Goal: Information Seeking & Learning: Check status

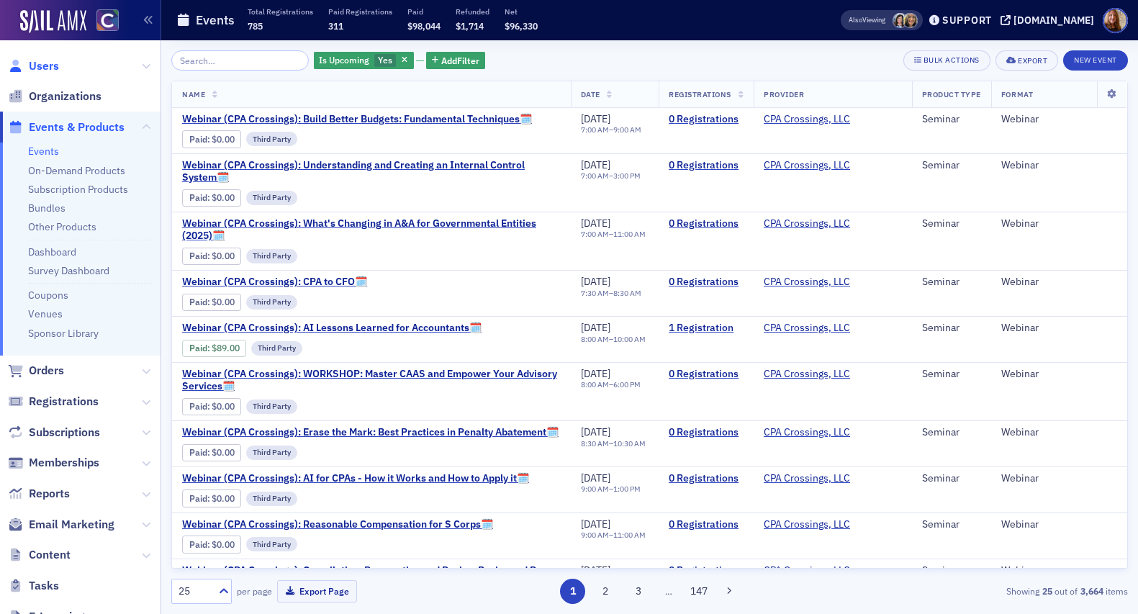
click at [54, 66] on span "Users" at bounding box center [44, 66] width 30 height 16
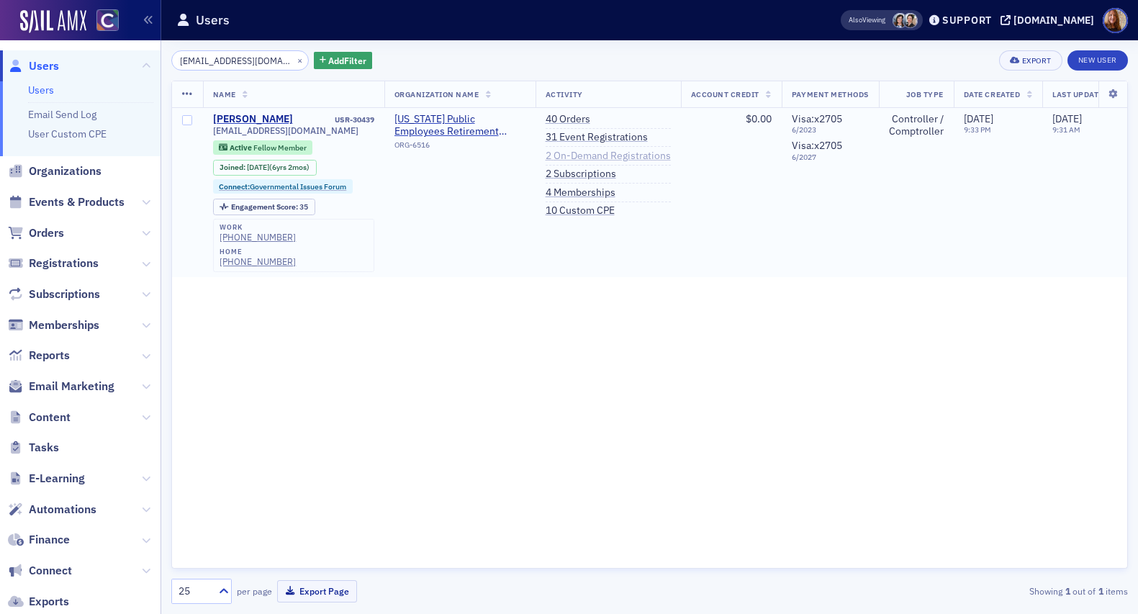
type input "cmaninger@copera.org"
click at [597, 156] on link "2 On-Demand Registrations" at bounding box center [607, 156] width 125 height 13
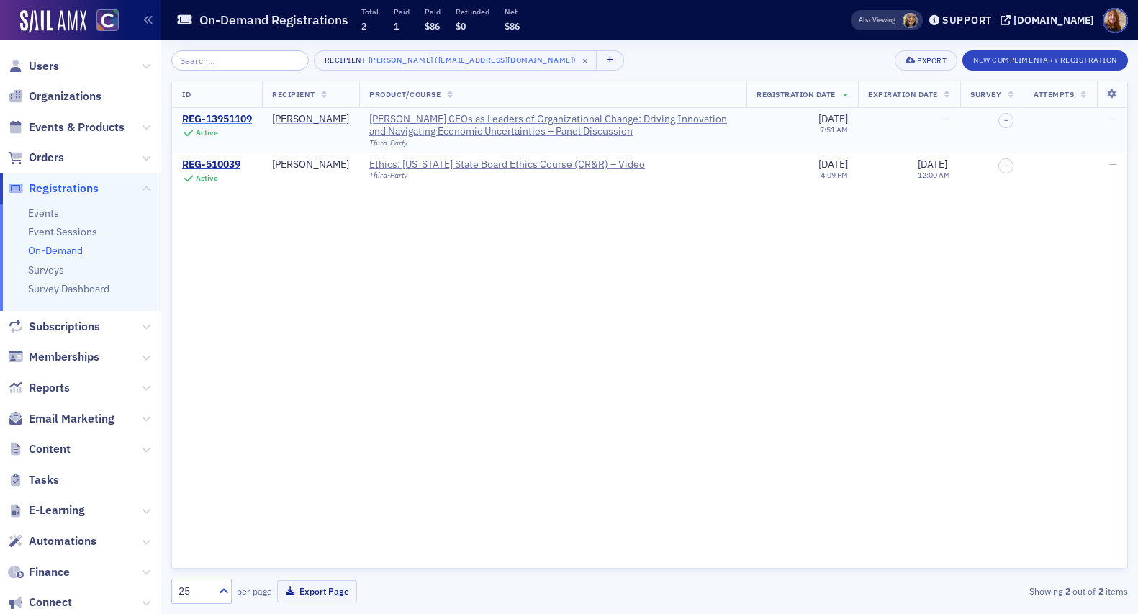
click at [245, 119] on div "REG-13951109" at bounding box center [217, 119] width 70 height 13
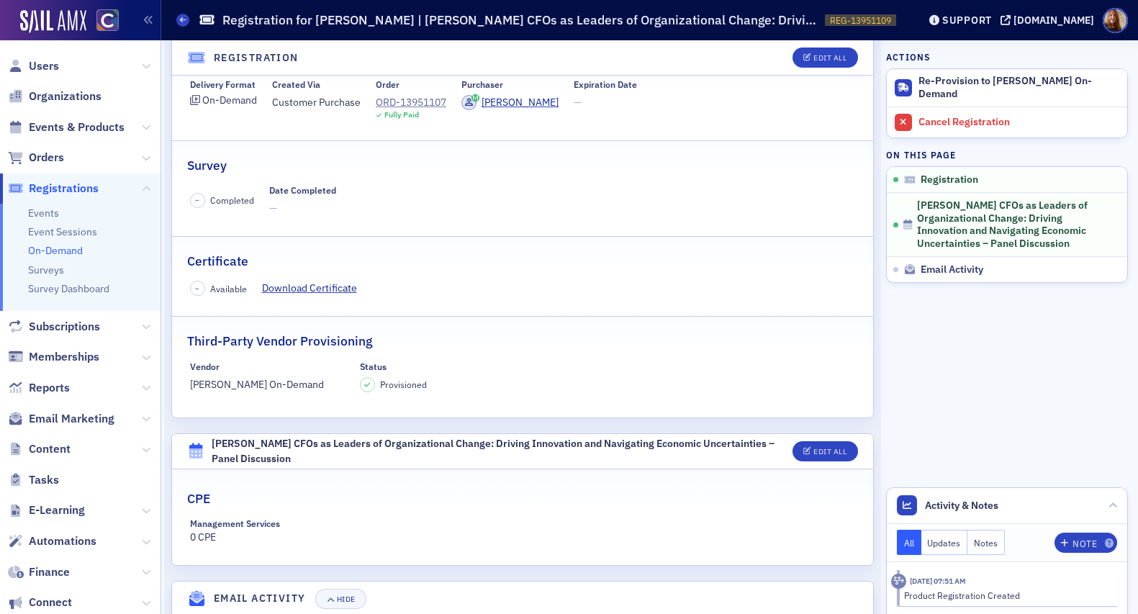
scroll to position [44, 0]
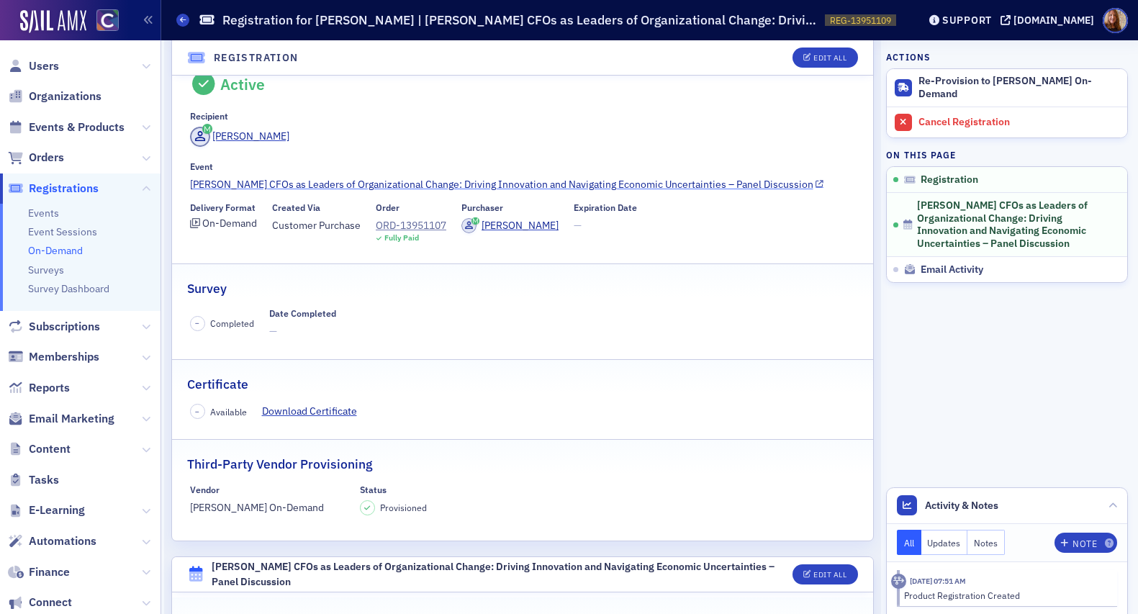
click at [567, 180] on link "Surgent's CFOs as Leaders of Organizational Change: Driving Innovation and Navi…" at bounding box center [523, 184] width 666 height 15
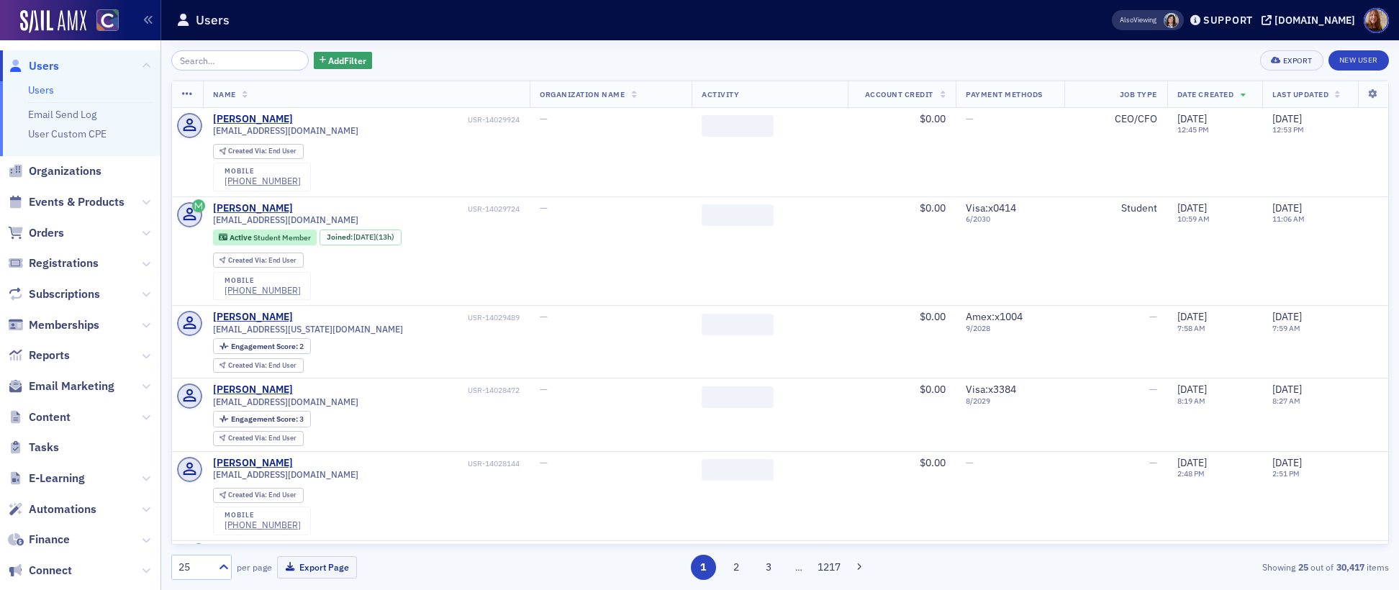
click at [198, 60] on input "search" at bounding box center [239, 60] width 137 height 20
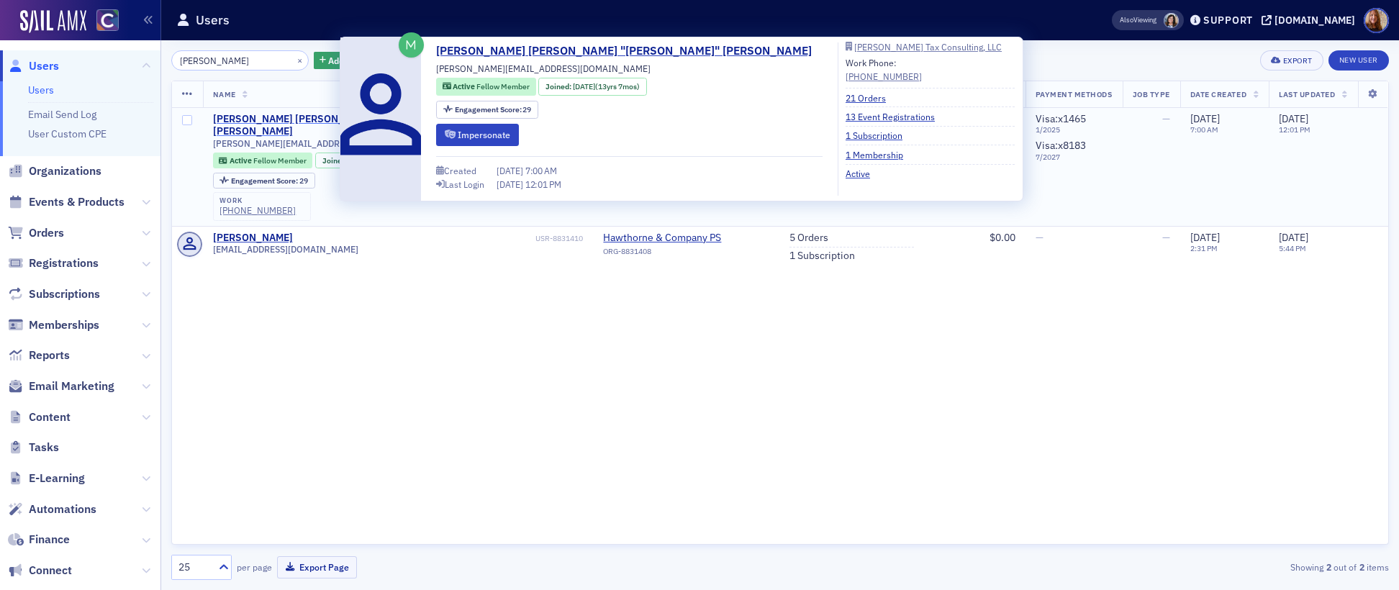
type input "Thorne"
click at [265, 118] on div "Linda Marie "Linda" Thorne" at bounding box center [377, 125] width 328 height 25
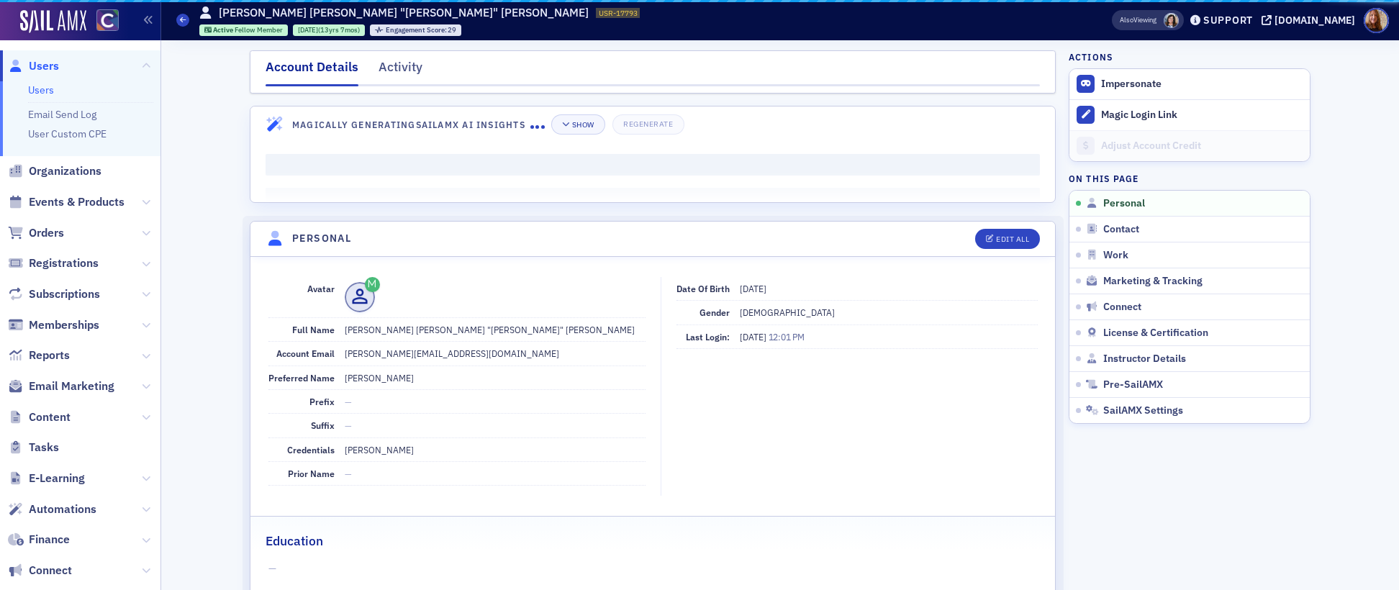
click at [499, 137] on header "Magically Generating SailAMX AI Insights Show Regenerate" at bounding box center [652, 123] width 804 height 35
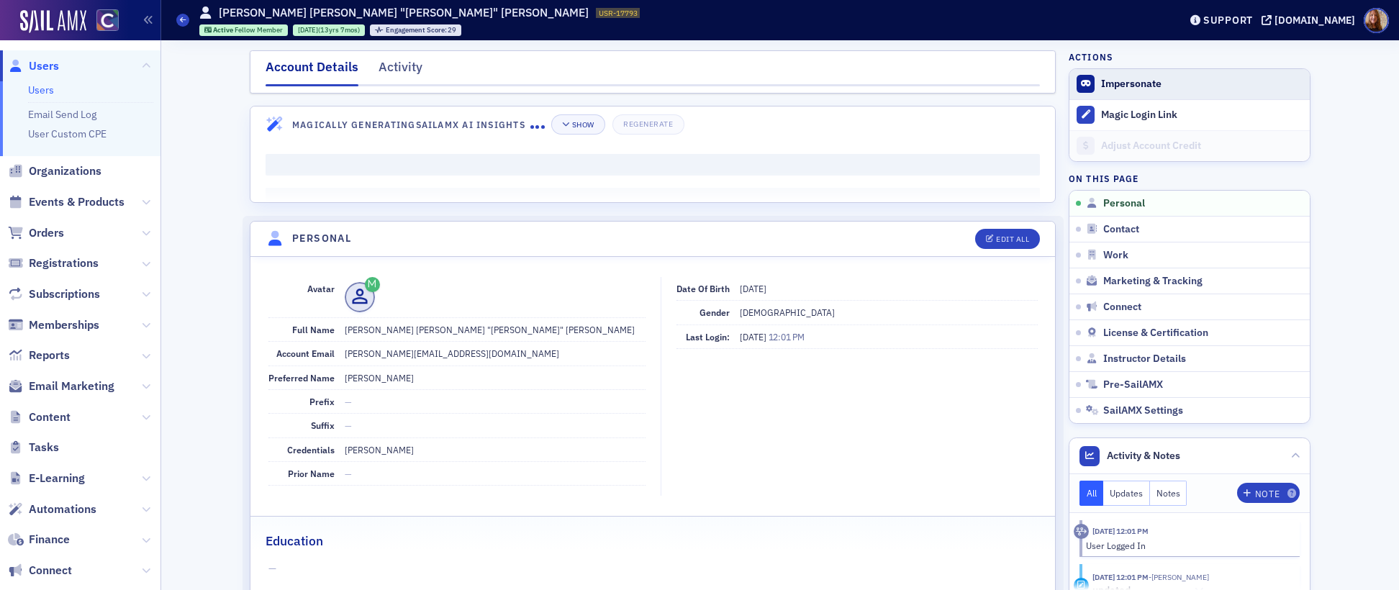
click at [1137, 88] on button "Impersonate" at bounding box center [1131, 84] width 60 height 13
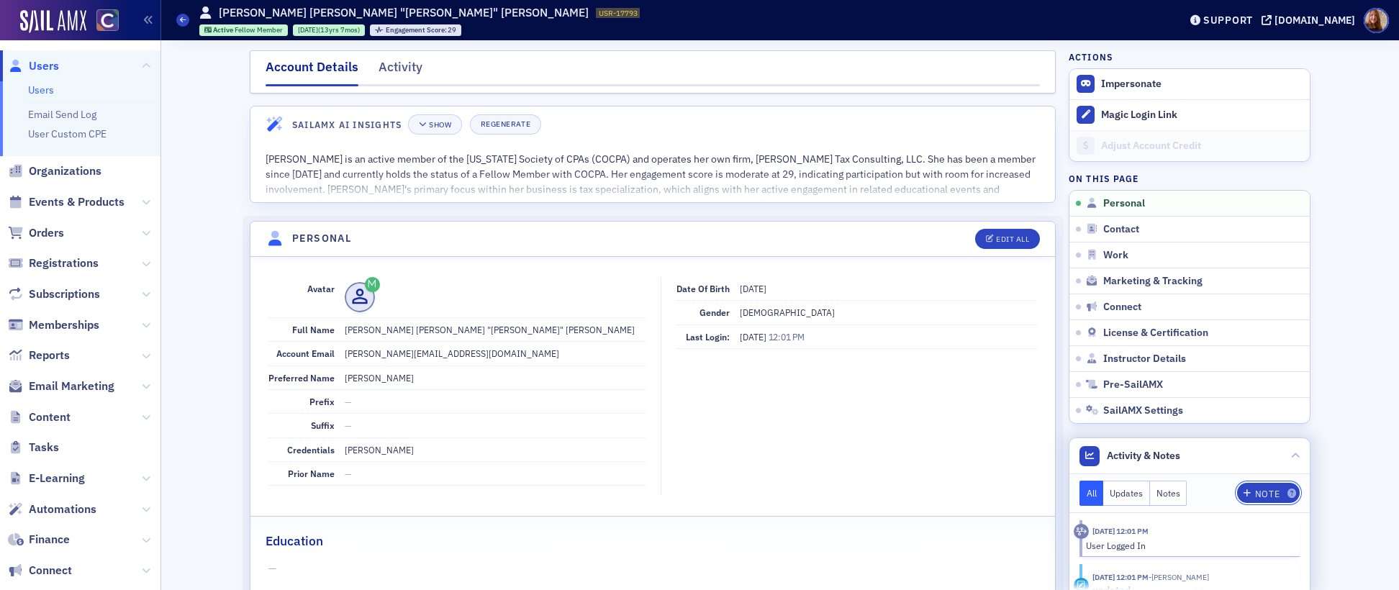
click at [1258, 490] on div "Note" at bounding box center [1267, 494] width 24 height 8
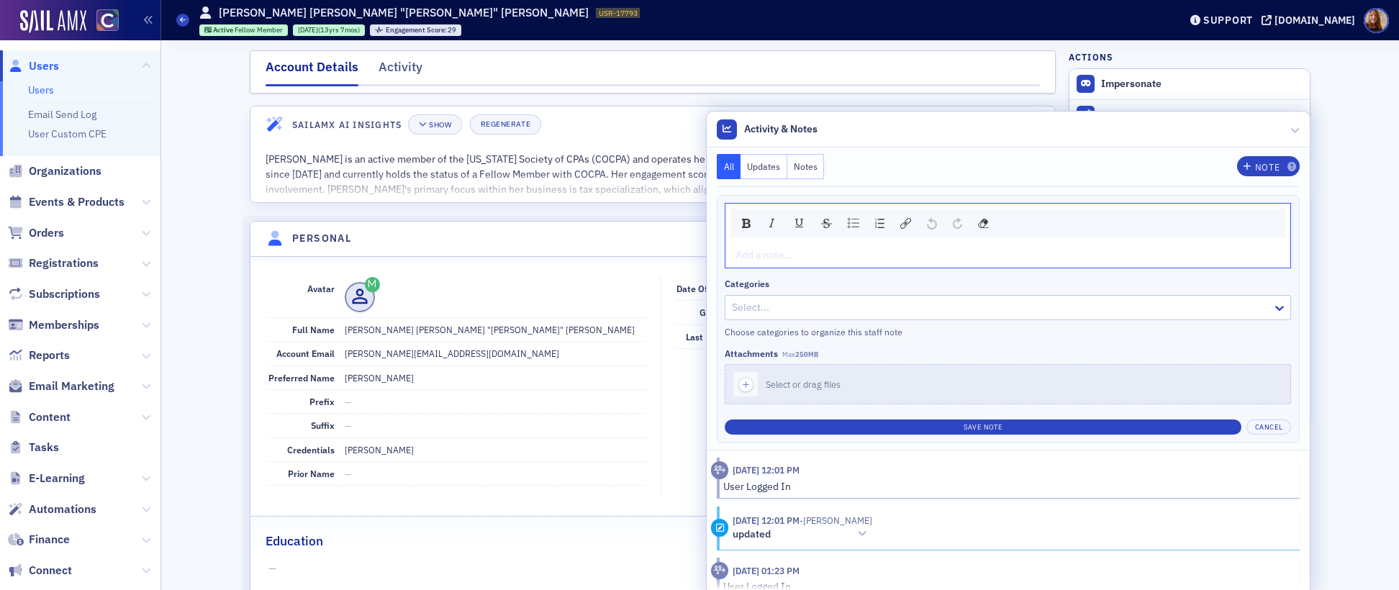
click at [852, 310] on div at bounding box center [1000, 308] width 540 height 18
click at [792, 260] on div "rdw-editor" at bounding box center [1008, 255] width 544 height 15
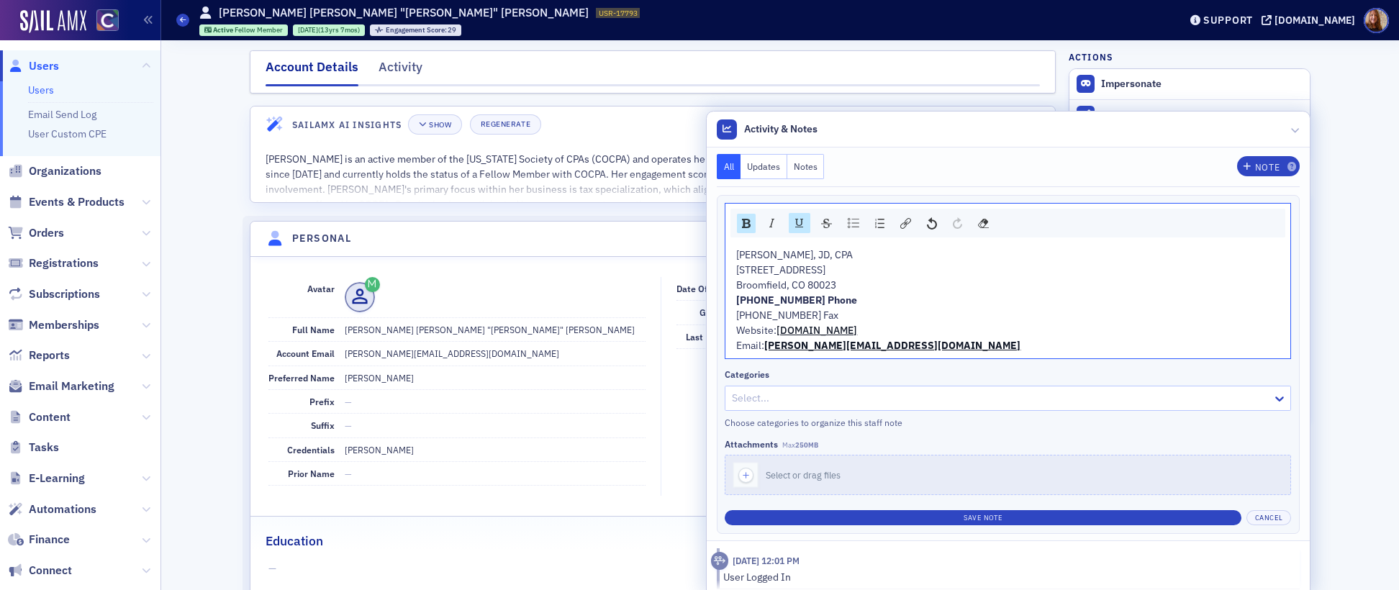
click at [857, 399] on div at bounding box center [1000, 398] width 540 height 18
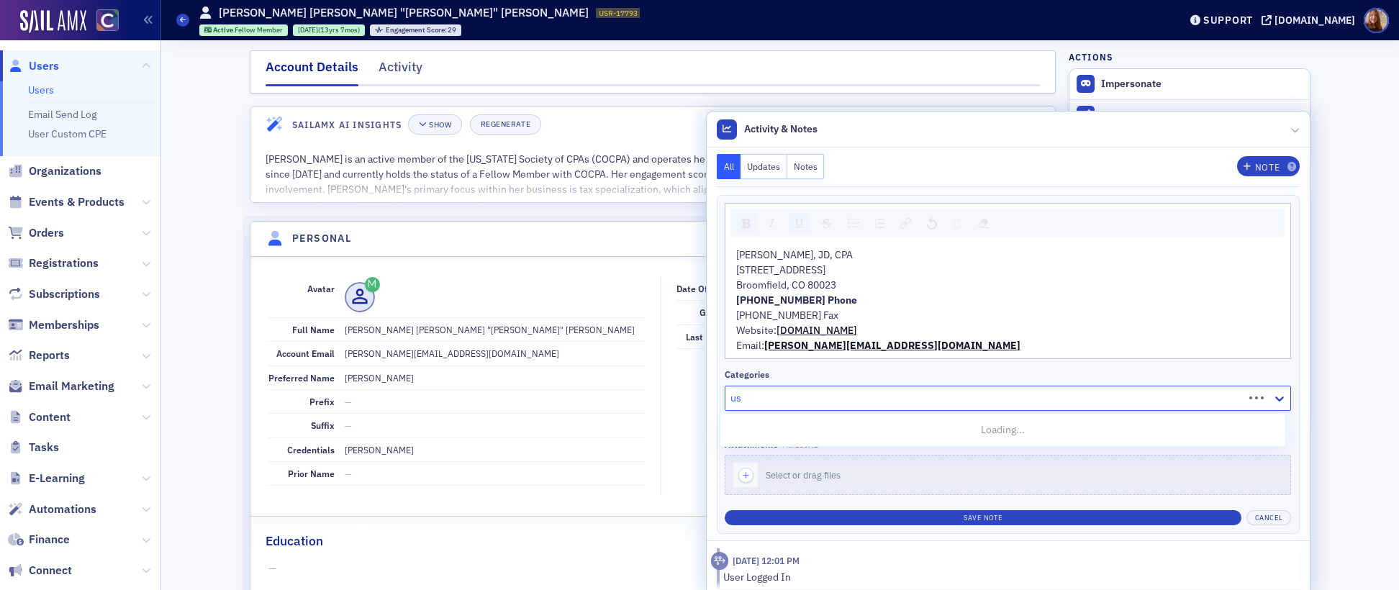
type input "u"
type input "b"
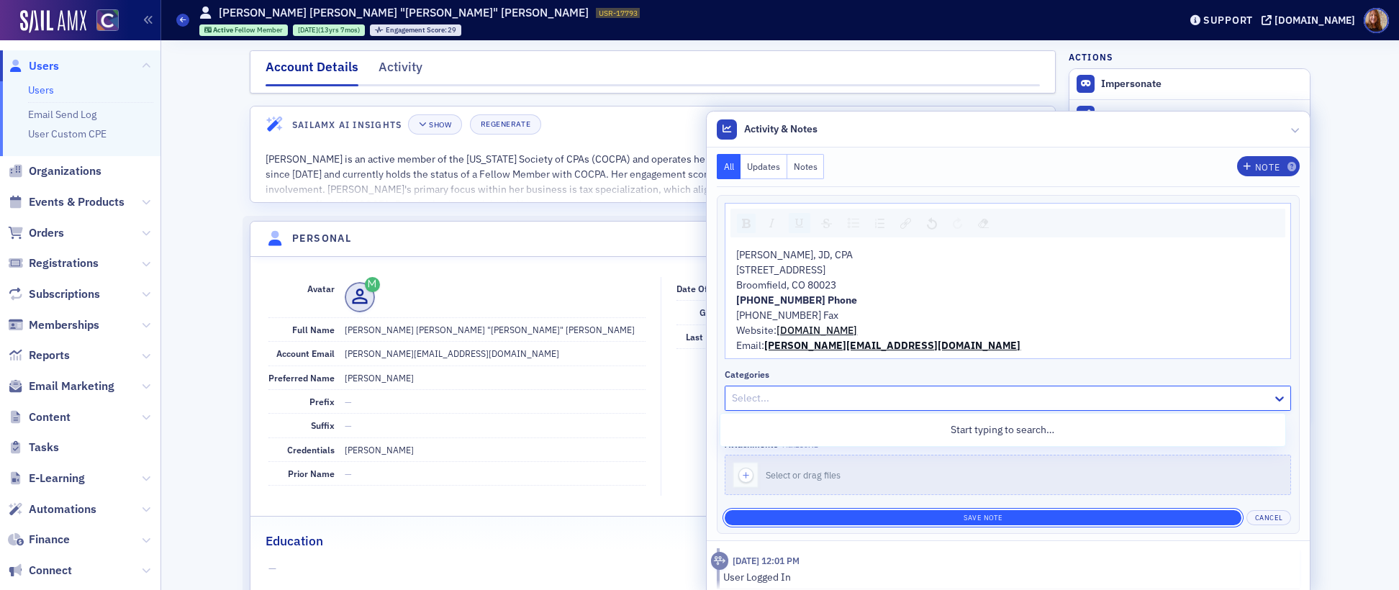
click at [1003, 521] on button "Save Note" at bounding box center [983, 517] width 517 height 15
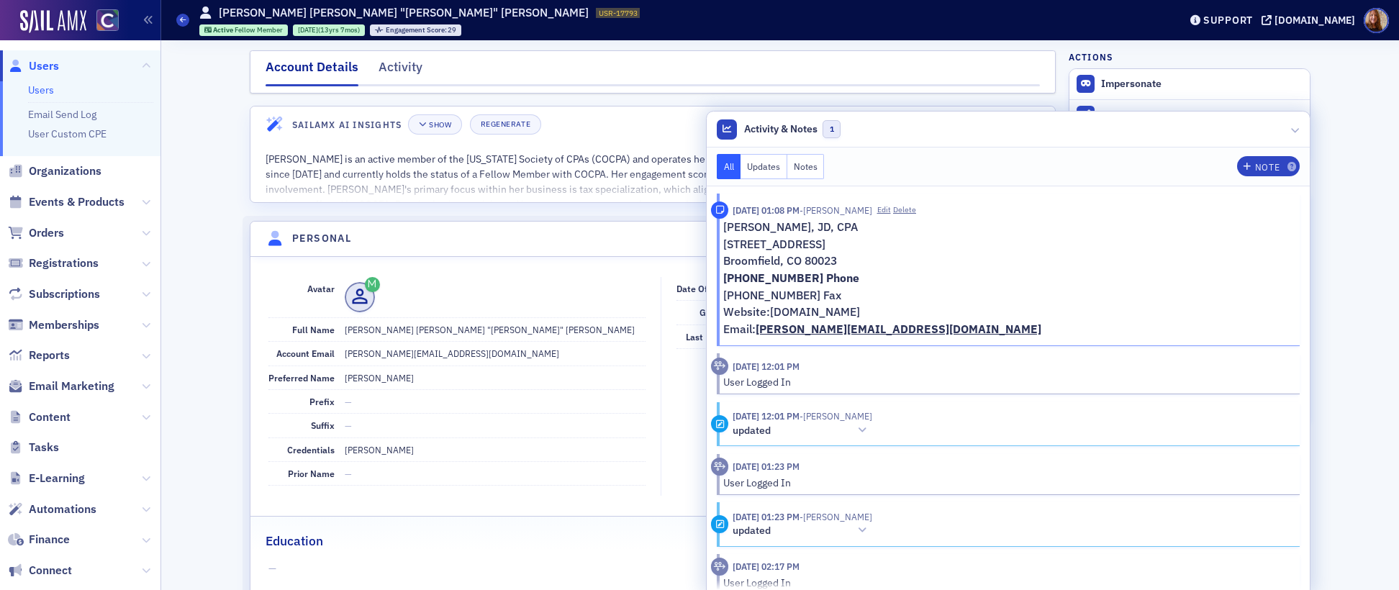
click at [802, 171] on button "Notes" at bounding box center [805, 166] width 37 height 25
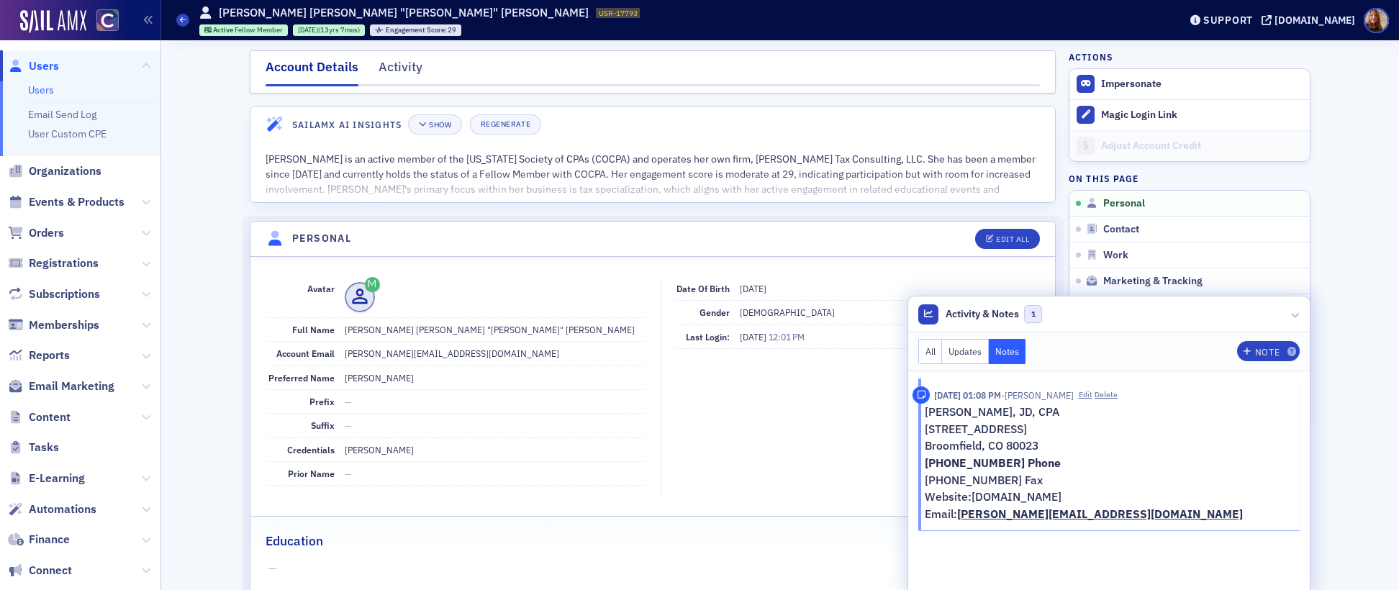
click at [921, 348] on button "All" at bounding box center [930, 351] width 24 height 25
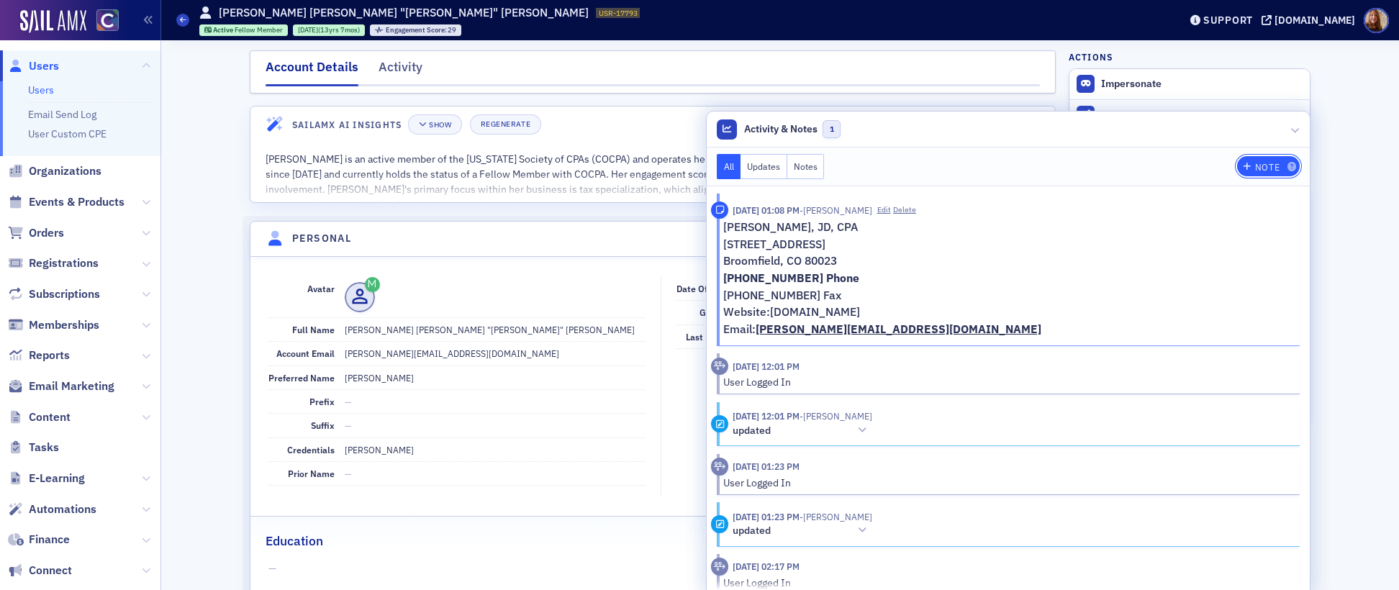
click at [1265, 163] on div "Note" at bounding box center [1267, 167] width 24 height 8
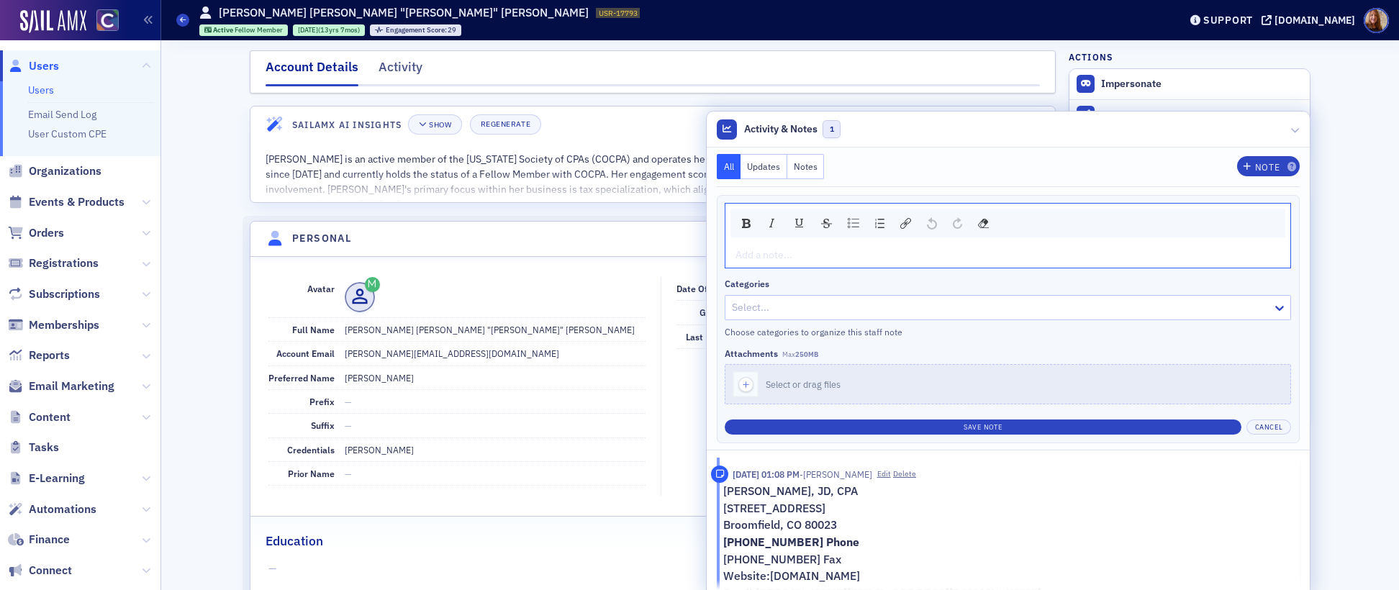
click at [840, 318] on div "Select..." at bounding box center [1008, 307] width 566 height 25
type input "a"
type input "b"
type input "c"
type input "d"
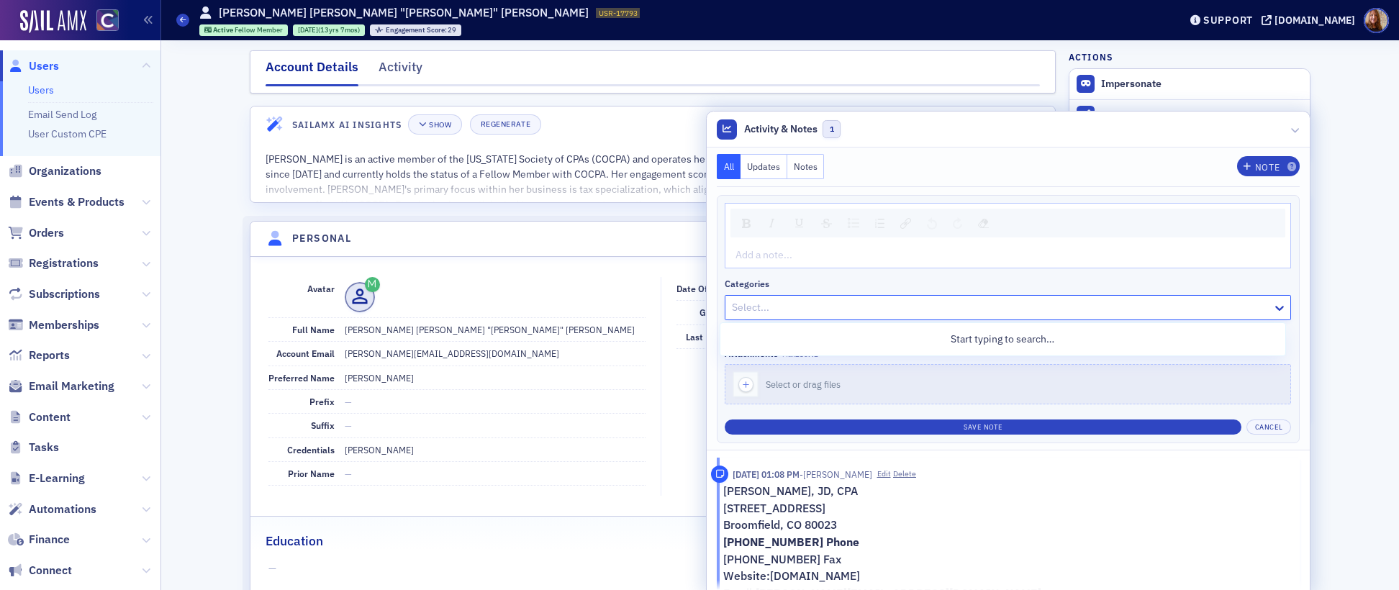
type input "e"
click at [1274, 426] on button "Cancel" at bounding box center [1268, 427] width 45 height 15
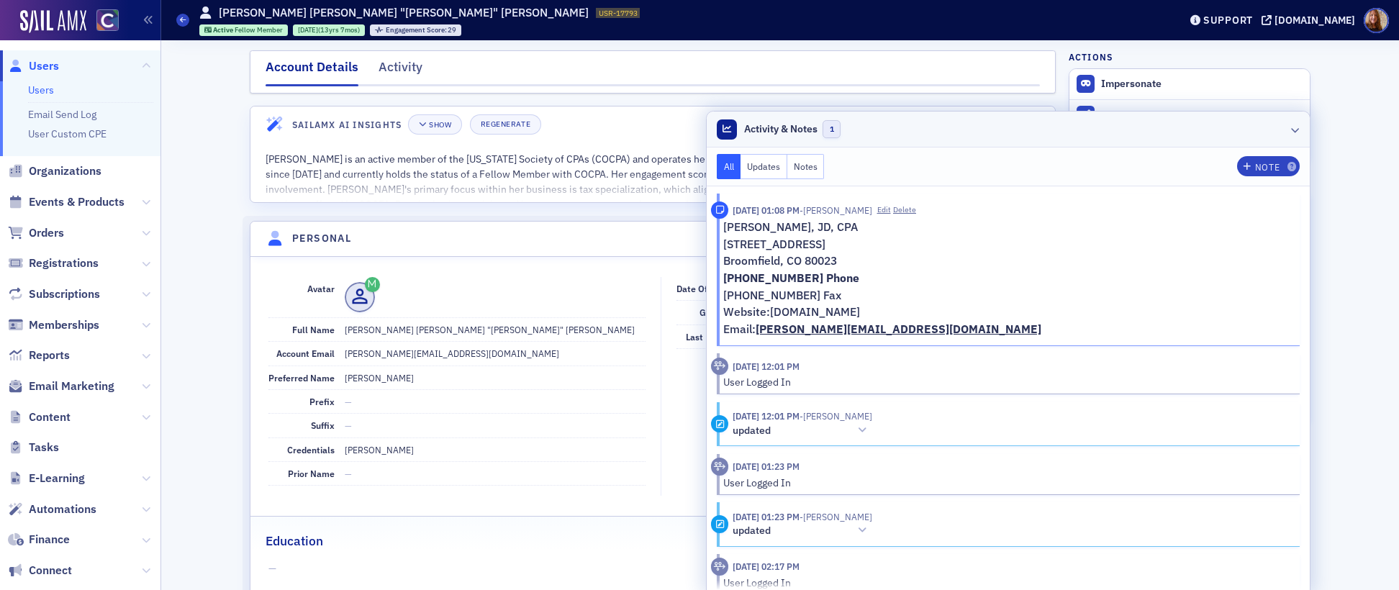
click at [1135, 128] on header "Activity & Notes 1" at bounding box center [1008, 130] width 603 height 36
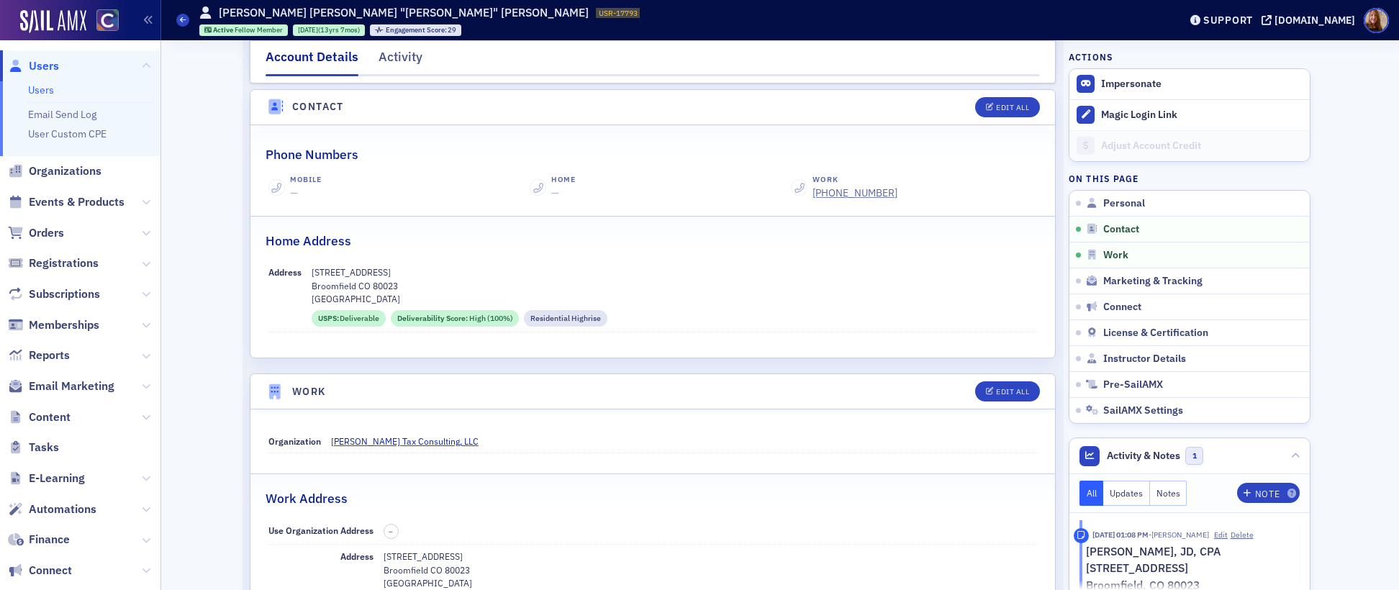
scroll to position [639, 0]
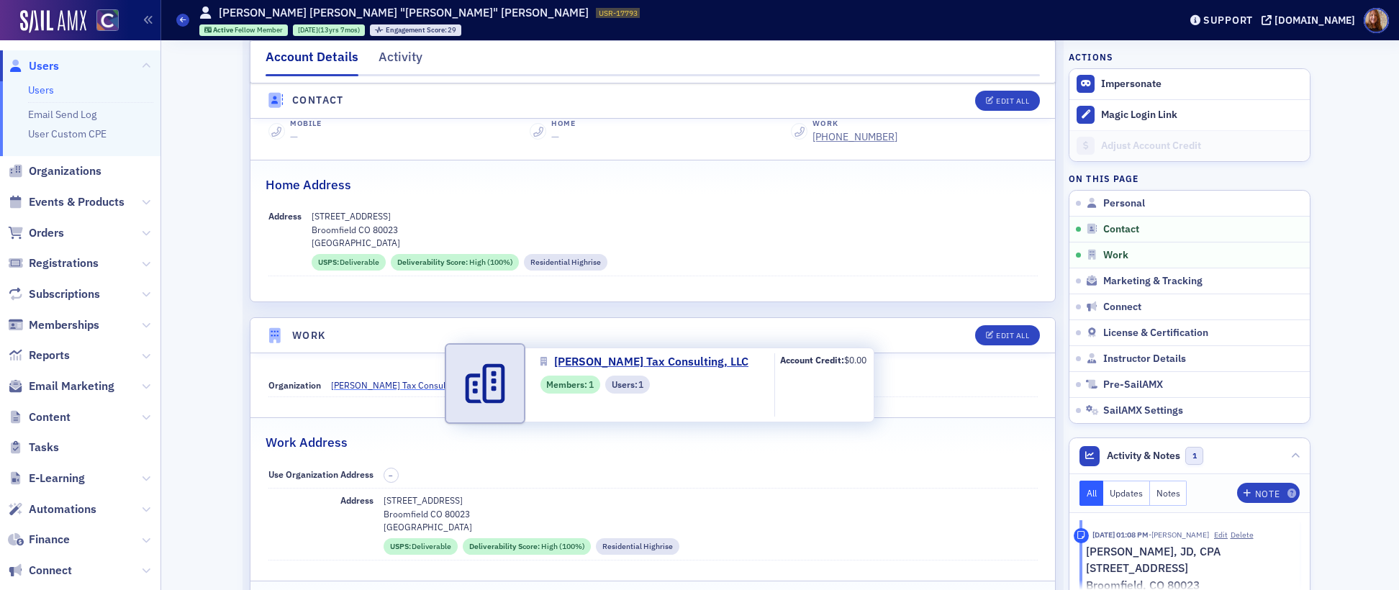
click at [381, 384] on span "Thorne Tax Consulting, LLC" at bounding box center [405, 384] width 148 height 13
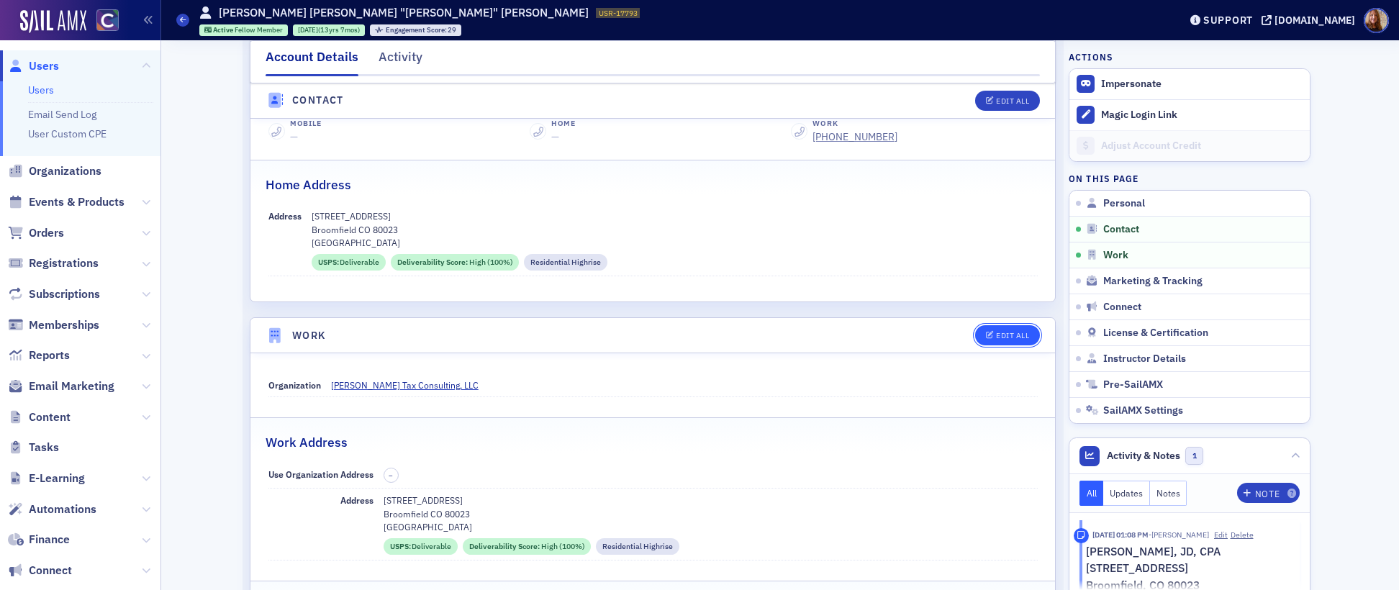
click at [1017, 334] on div "Edit All" at bounding box center [1012, 336] width 33 height 8
select select "US"
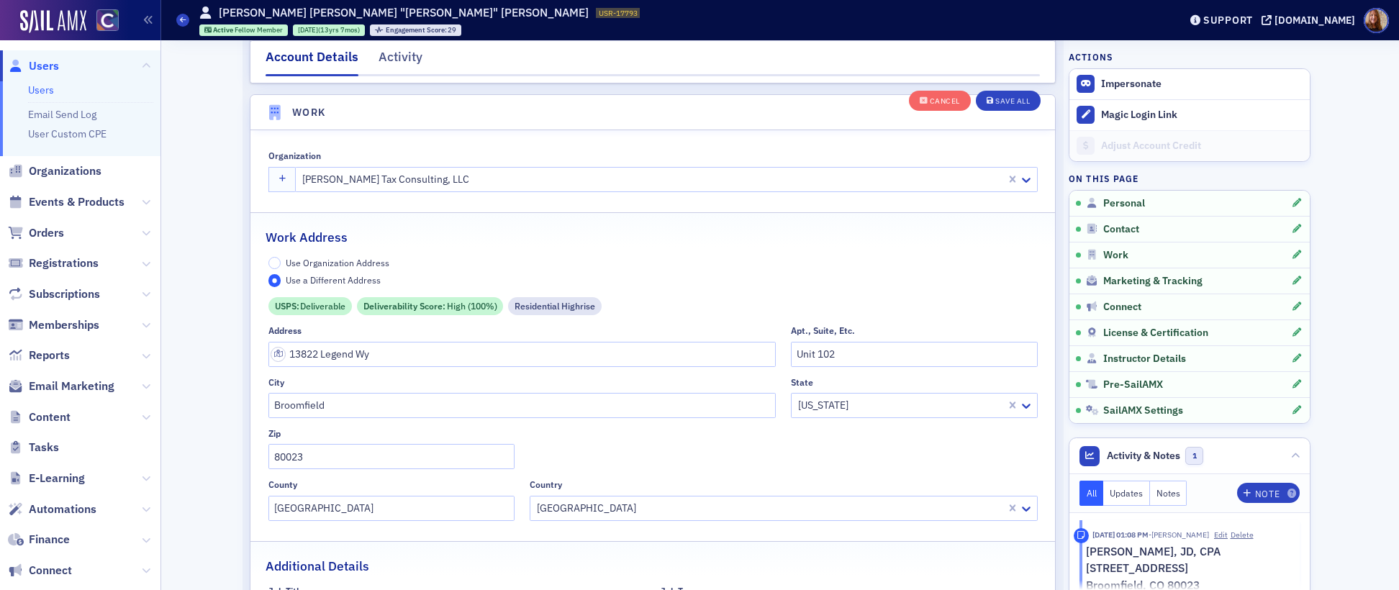
scroll to position [1168, 0]
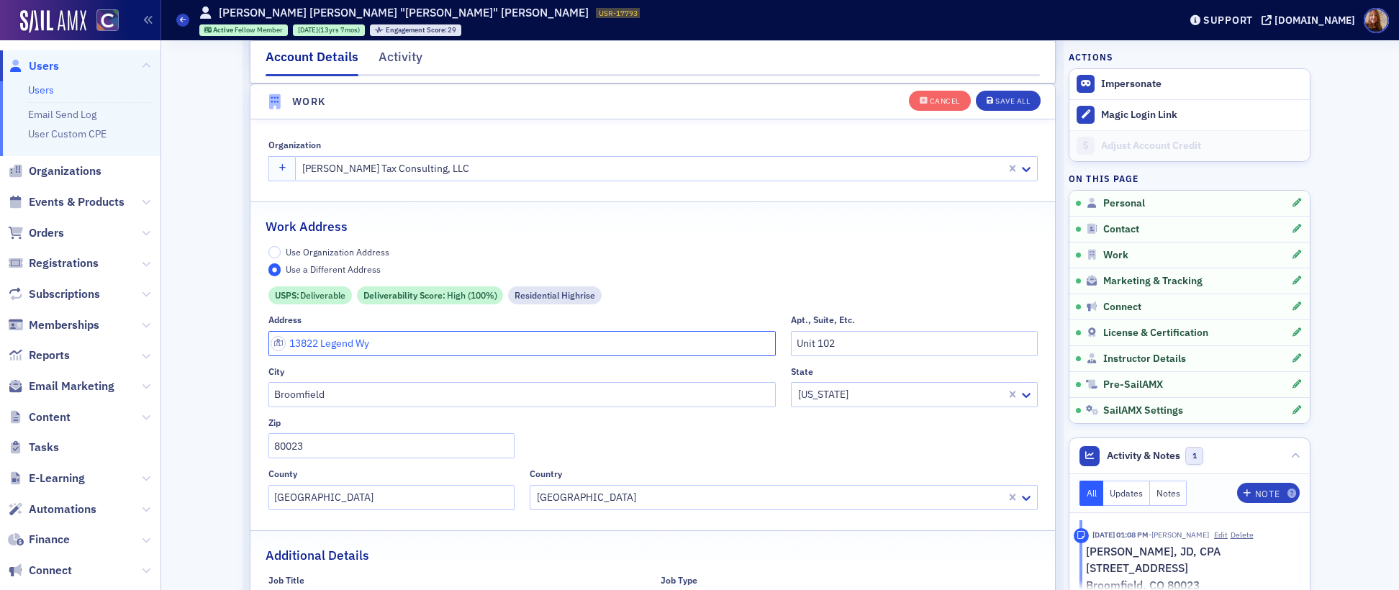
click at [306, 343] on input "13822 Legend Wy" at bounding box center [522, 343] width 508 height 25
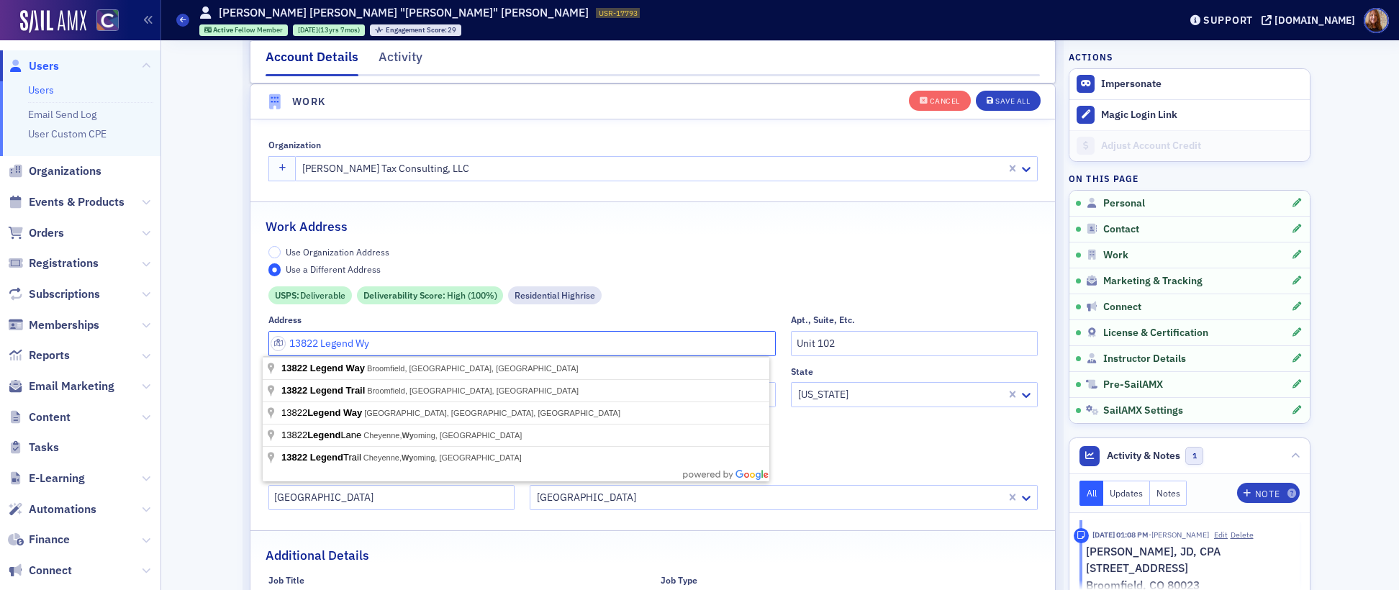
click at [306, 343] on input "13822 Legend Wy" at bounding box center [522, 343] width 508 height 25
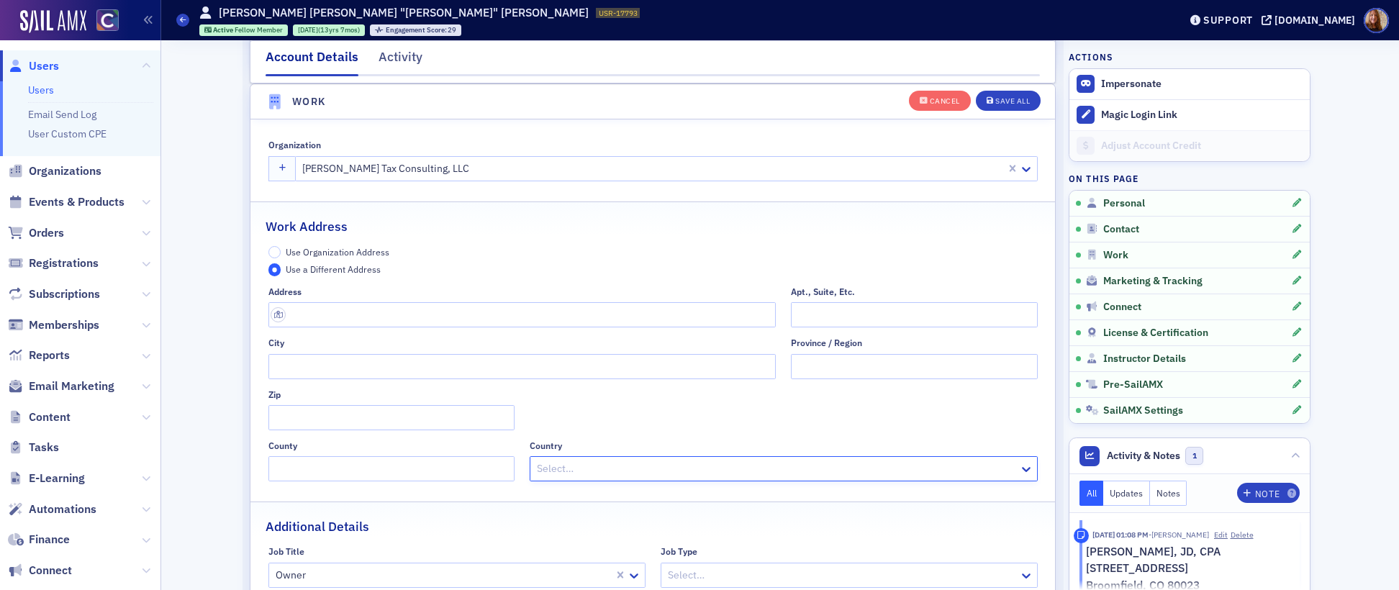
click at [336, 254] on span "Use Organization Address" at bounding box center [338, 252] width 104 height 12
click at [281, 254] on input "Use Organization Address" at bounding box center [274, 252] width 13 height 13
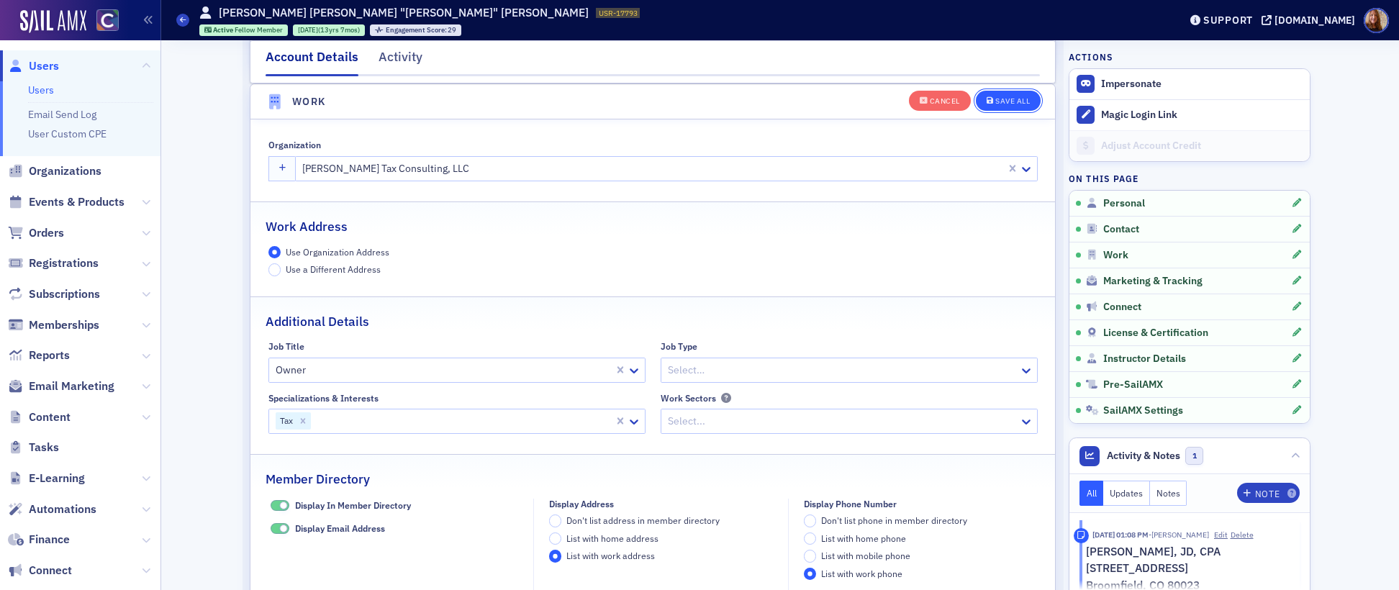
click at [1024, 99] on div "Save All" at bounding box center [1012, 101] width 35 height 8
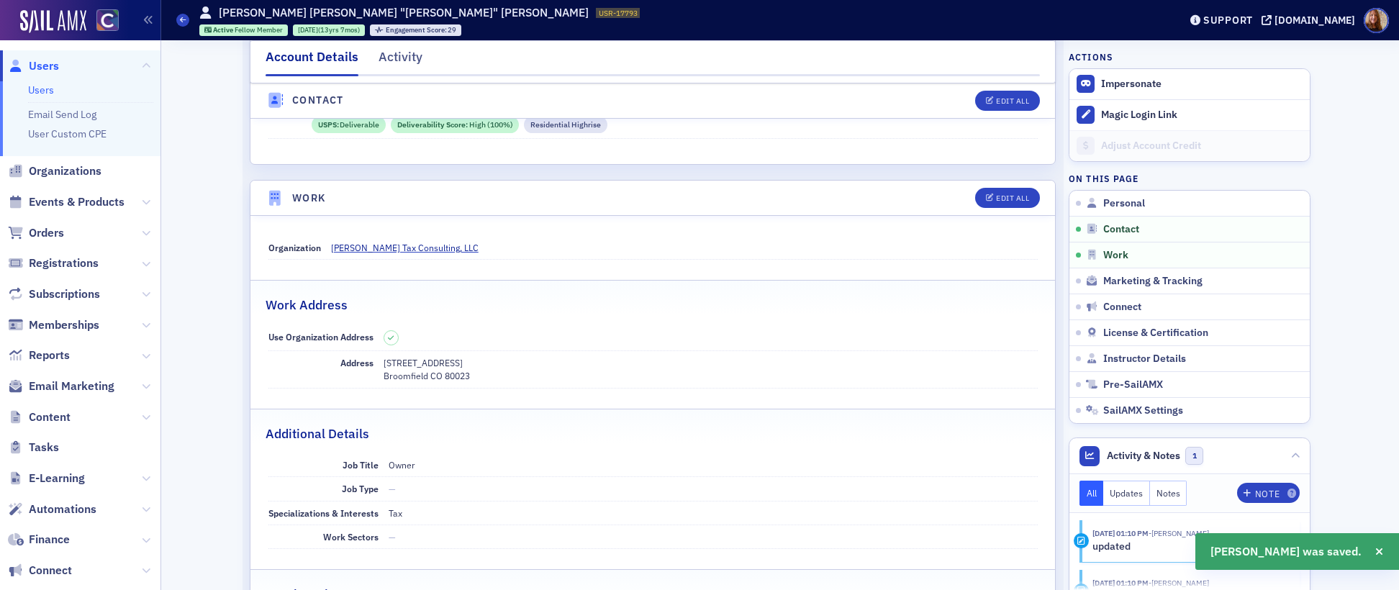
scroll to position [0, 0]
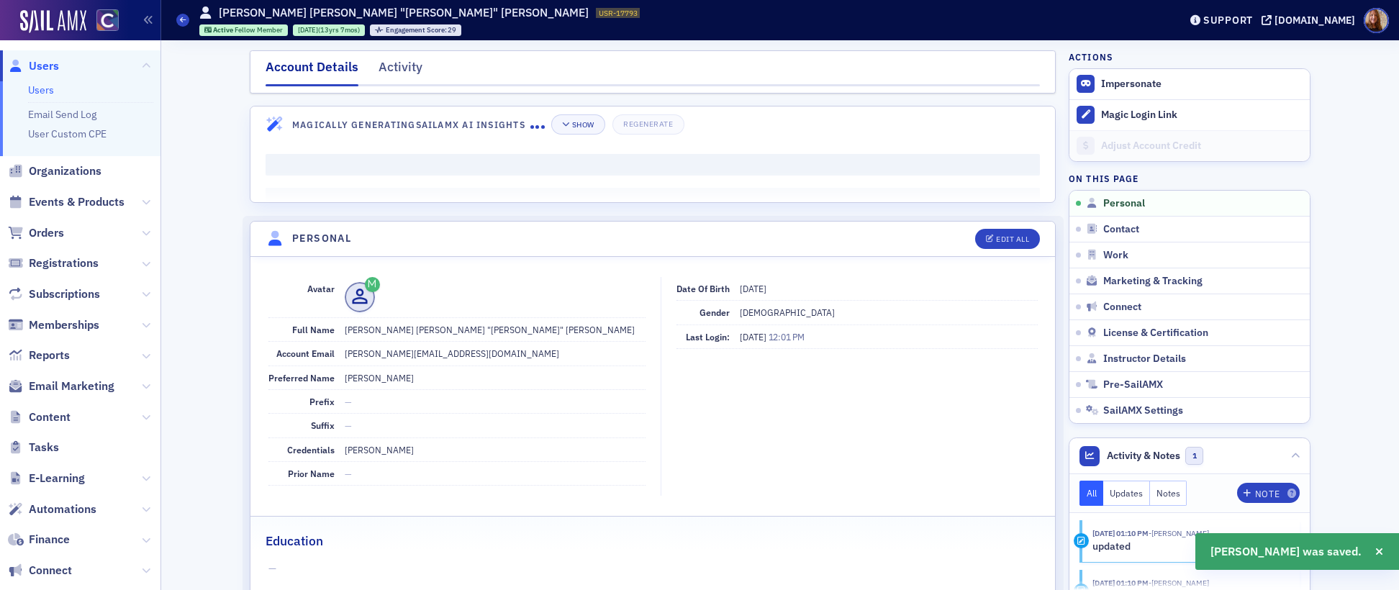
click at [37, 91] on link "Users" at bounding box center [41, 89] width 26 height 13
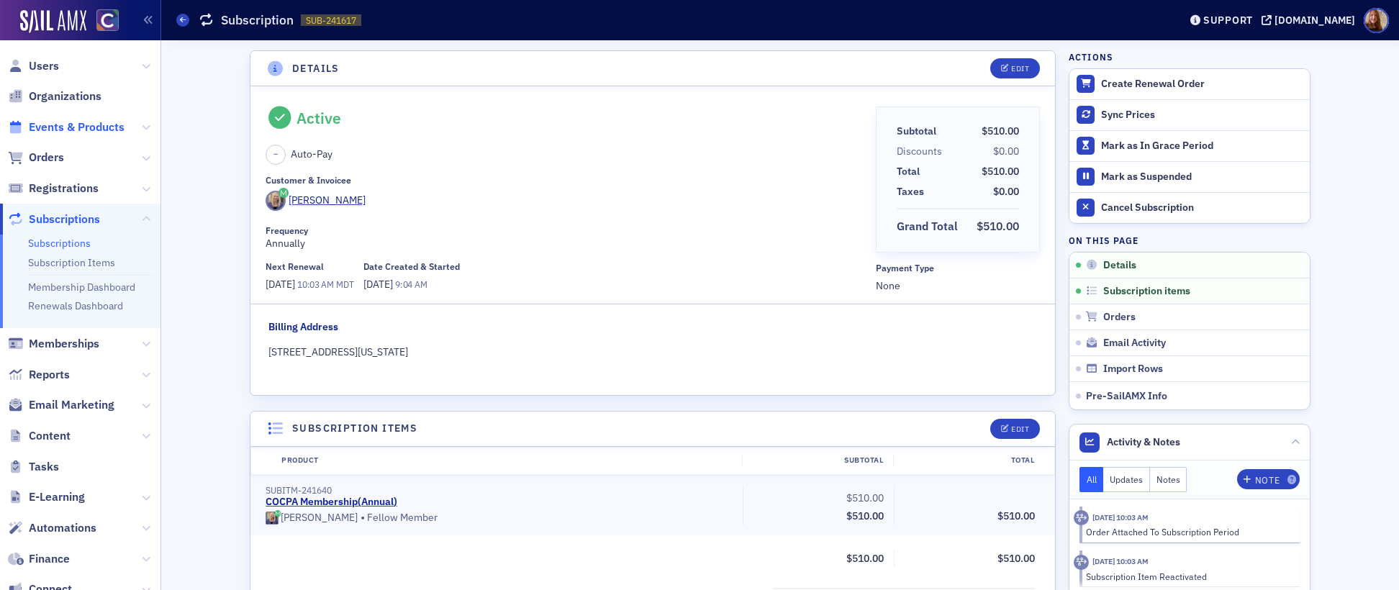
click at [73, 127] on span "Events & Products" at bounding box center [77, 127] width 96 height 16
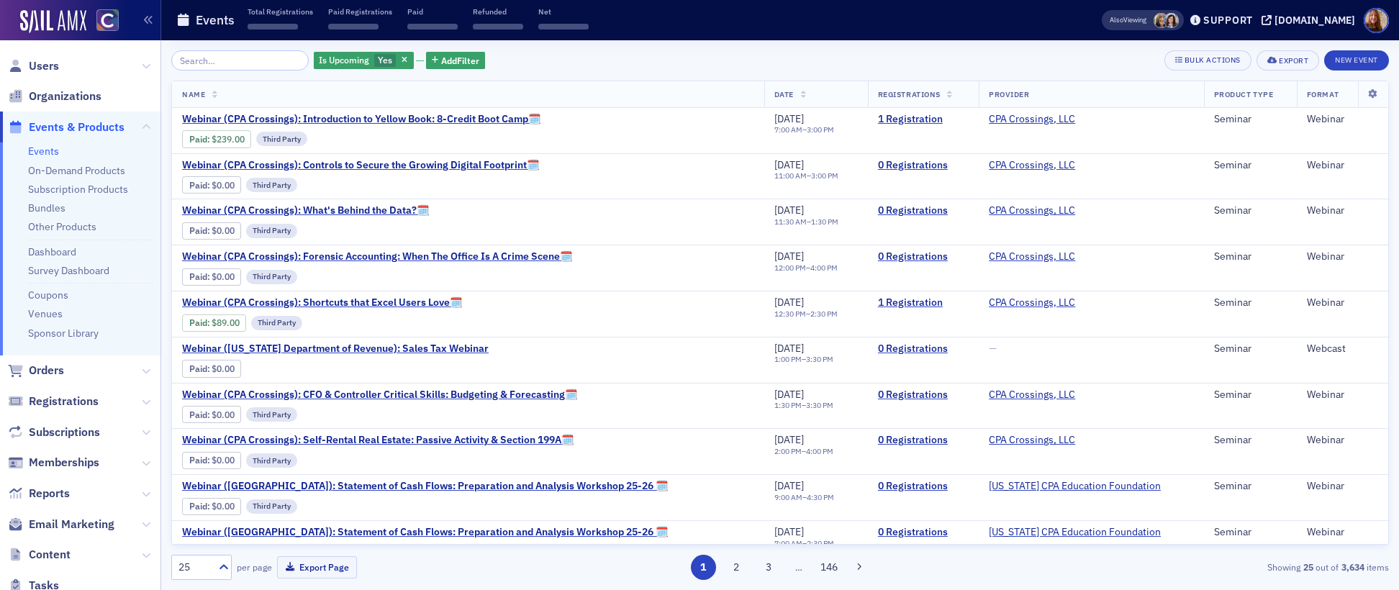
click at [241, 66] on input "search" at bounding box center [239, 60] width 137 height 20
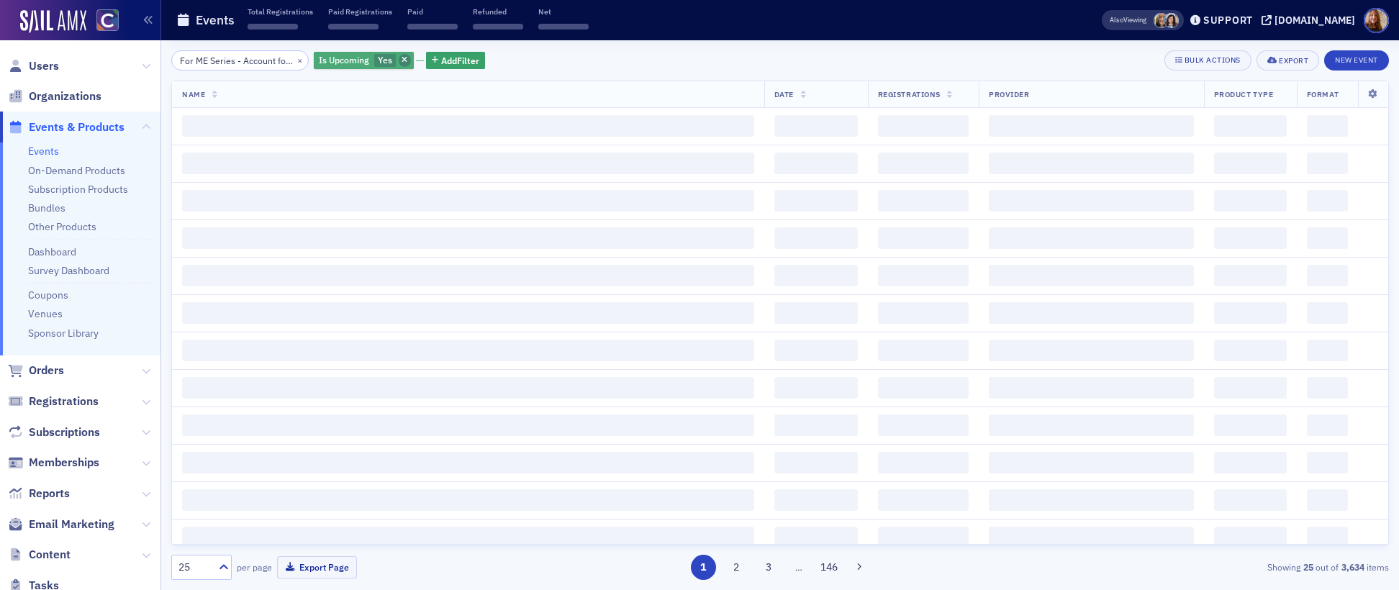
scroll to position [0, 458]
type input "For ME Series - Account for Your Health Pt.3: Brain Food - The CPA’s Guide to O…"
click at [402, 59] on icon "button" at bounding box center [405, 61] width 6 height 8
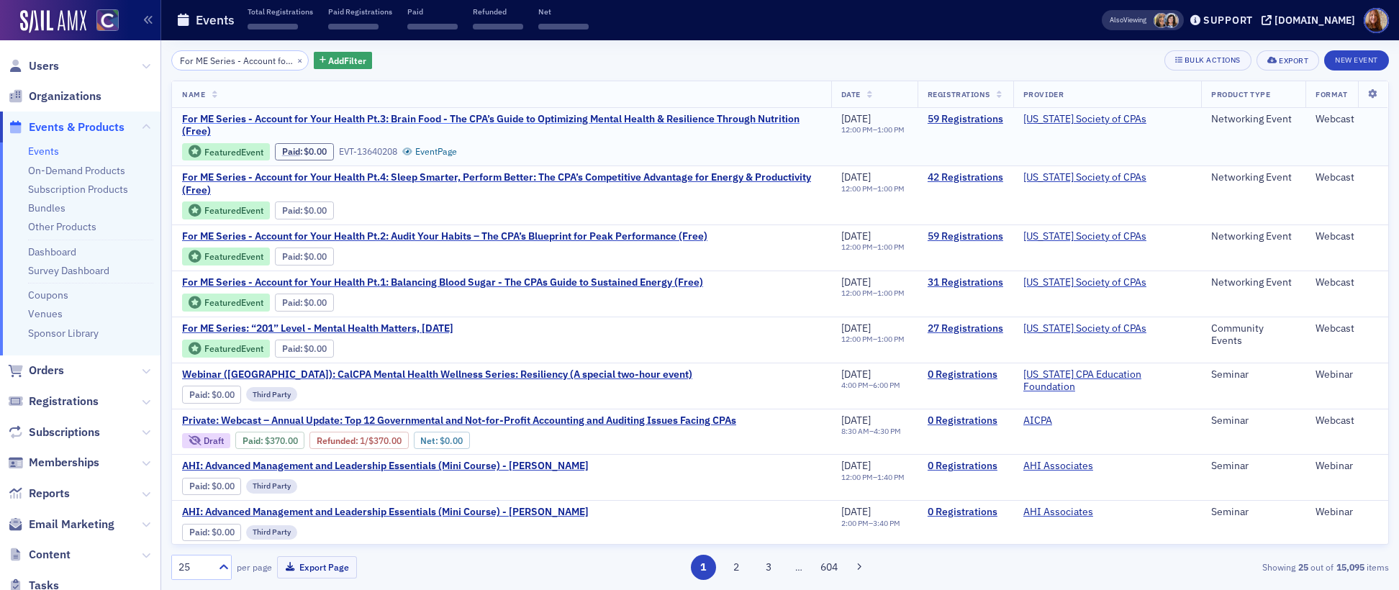
click at [390, 119] on span "For ME Series - Account for Your Health Pt.3: Brain Food - The CPA’s Guide to O…" at bounding box center [501, 125] width 639 height 25
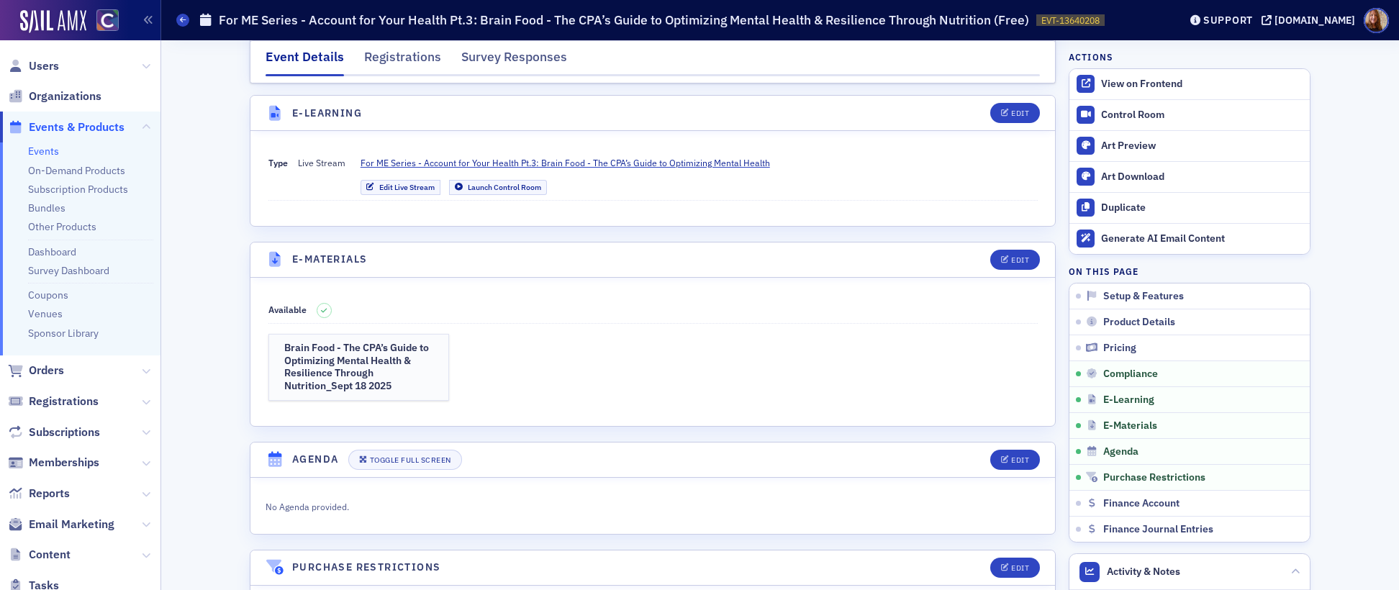
scroll to position [2127, 0]
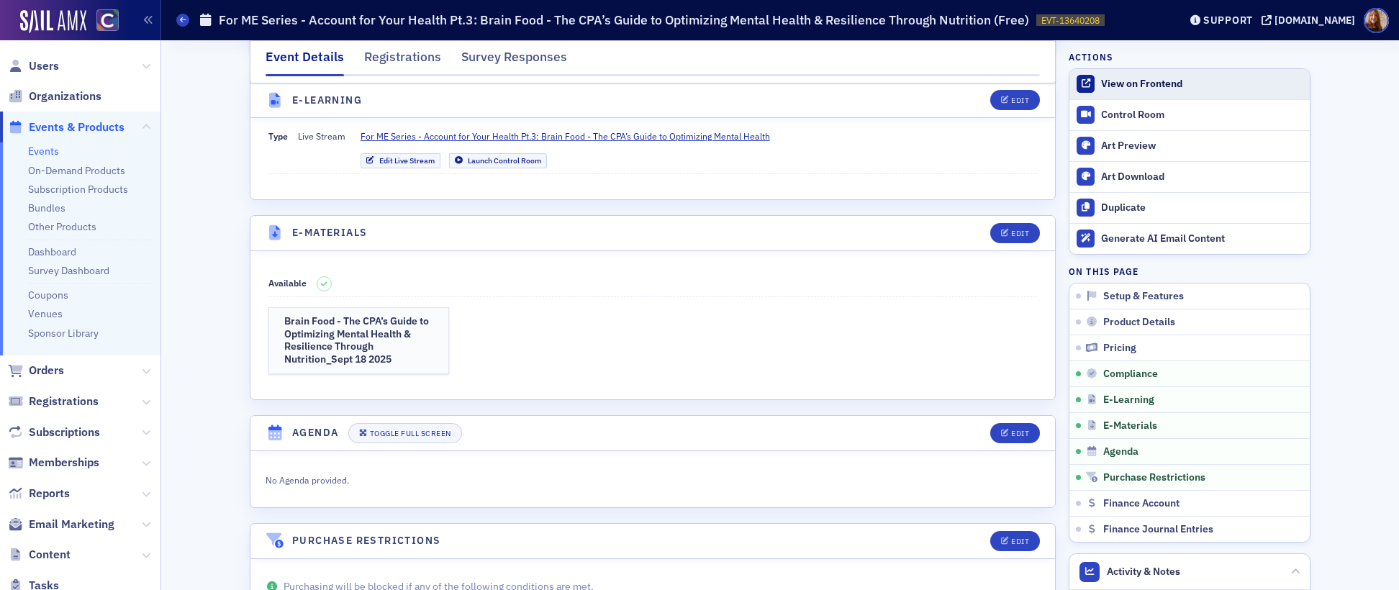
click at [1145, 83] on div "View on Frontend" at bounding box center [1201, 84] width 201 height 13
click at [52, 63] on span "Users" at bounding box center [44, 66] width 30 height 16
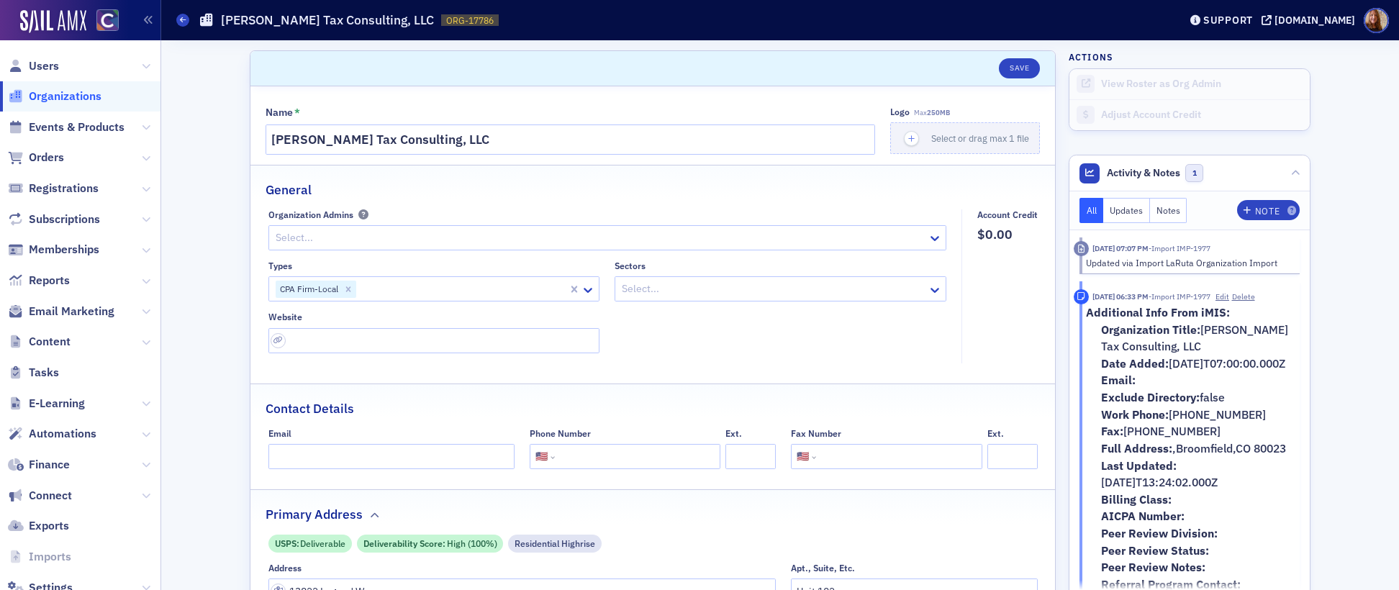
select select "US"
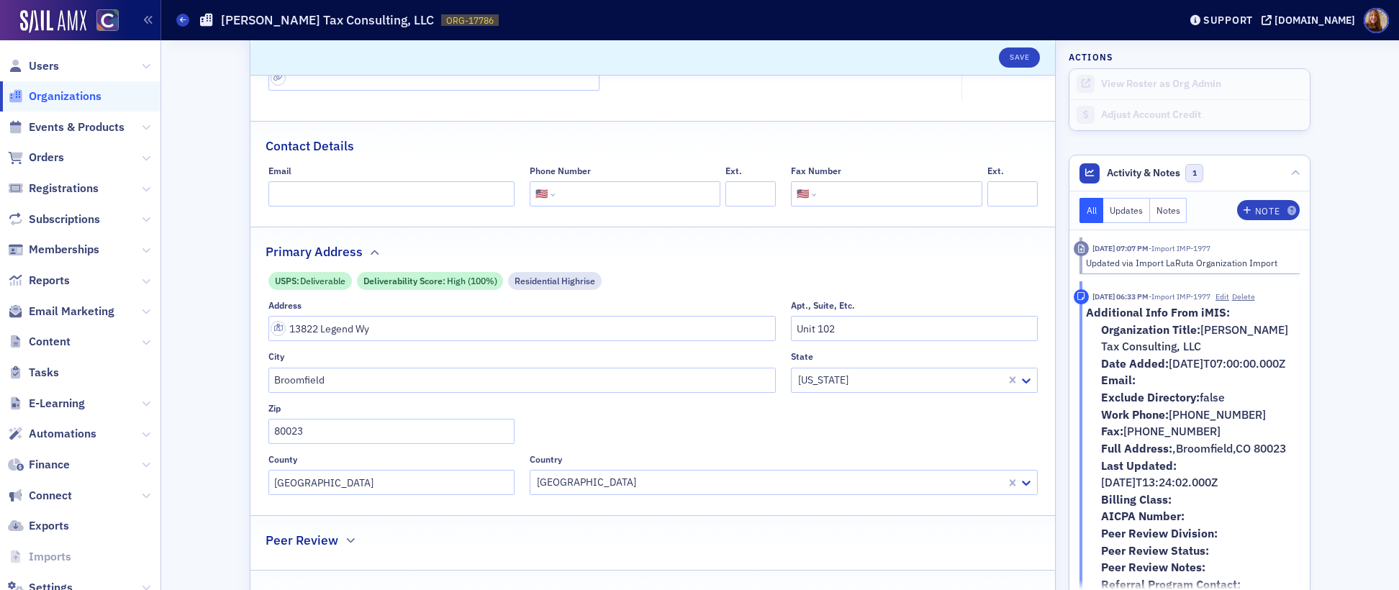
scroll to position [329, 0]
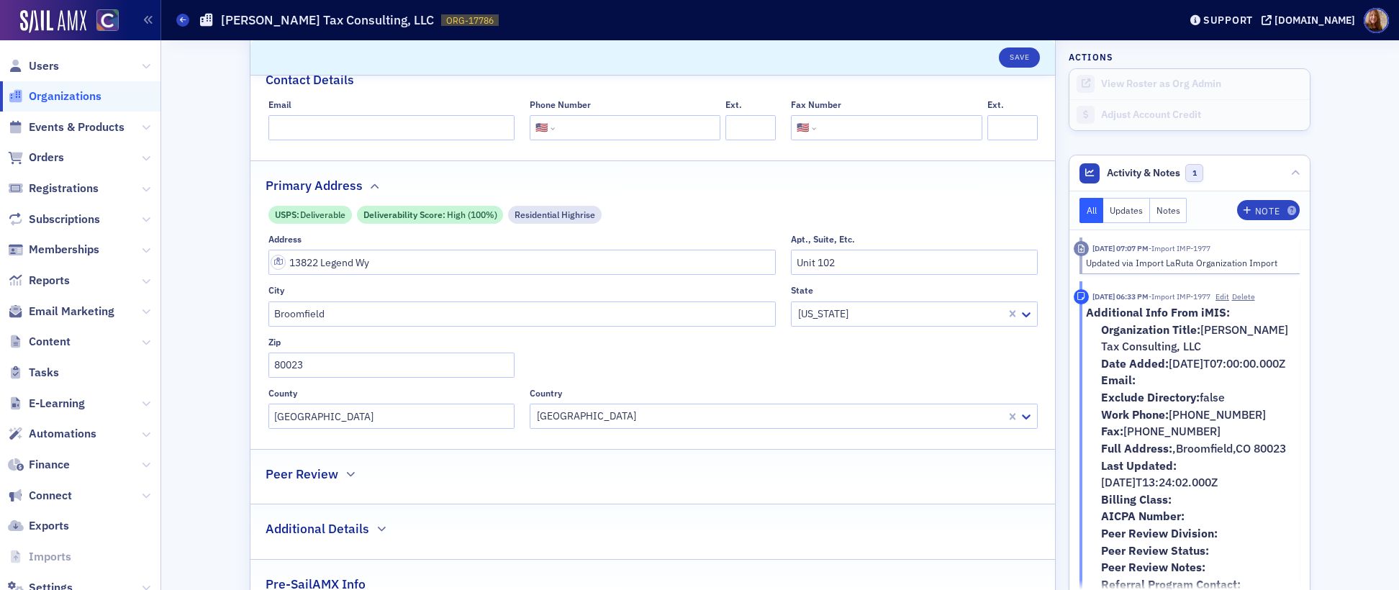
click at [83, 98] on span "Organizations" at bounding box center [65, 97] width 73 height 16
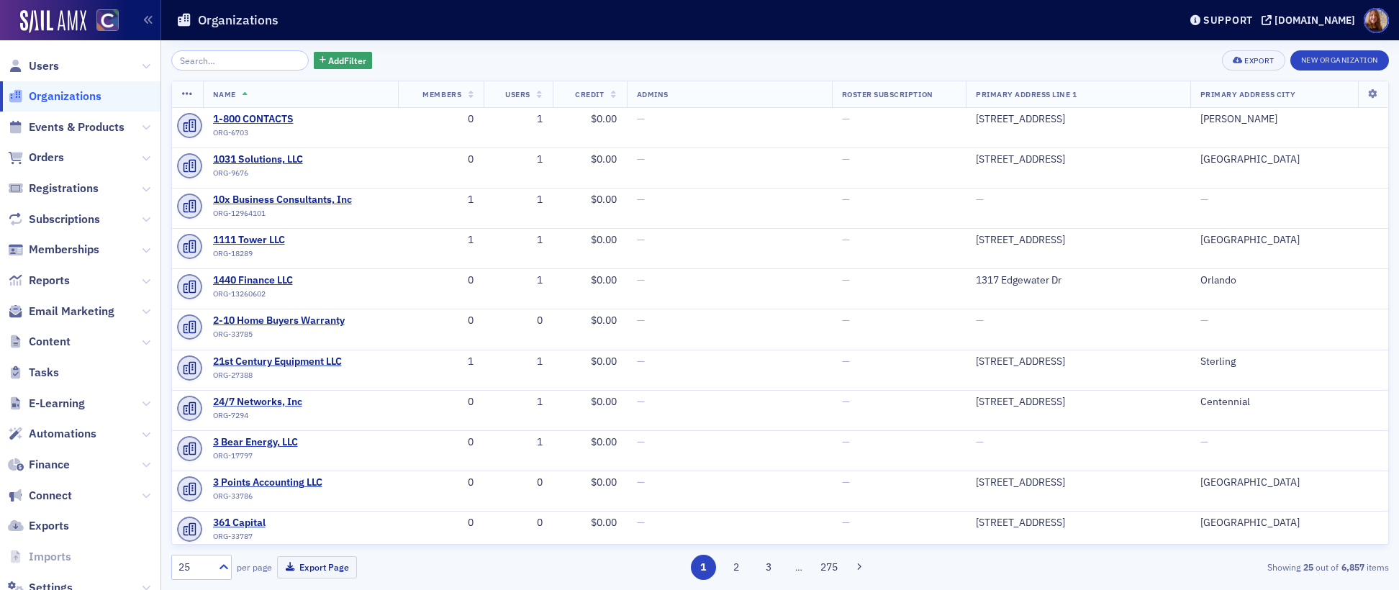
click at [222, 63] on input "search" at bounding box center [239, 60] width 137 height 20
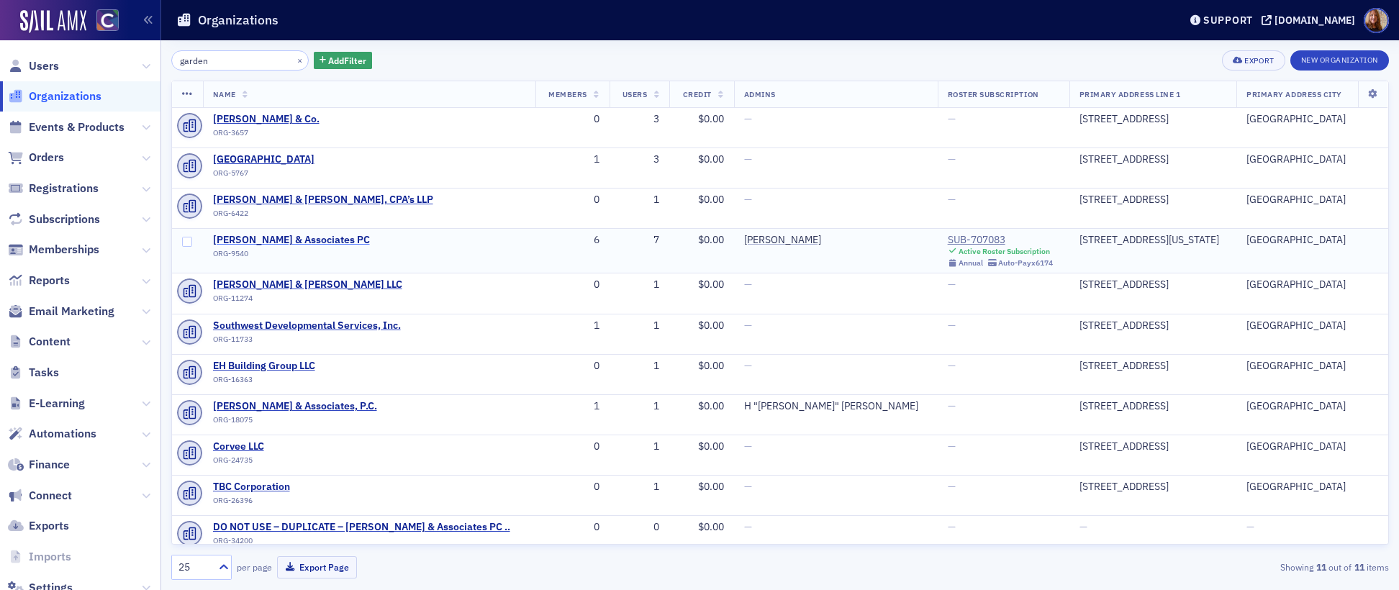
type input "garden"
click at [280, 239] on span "Ian D. Gardenswartz & Associates PC" at bounding box center [291, 240] width 157 height 13
select select "US"
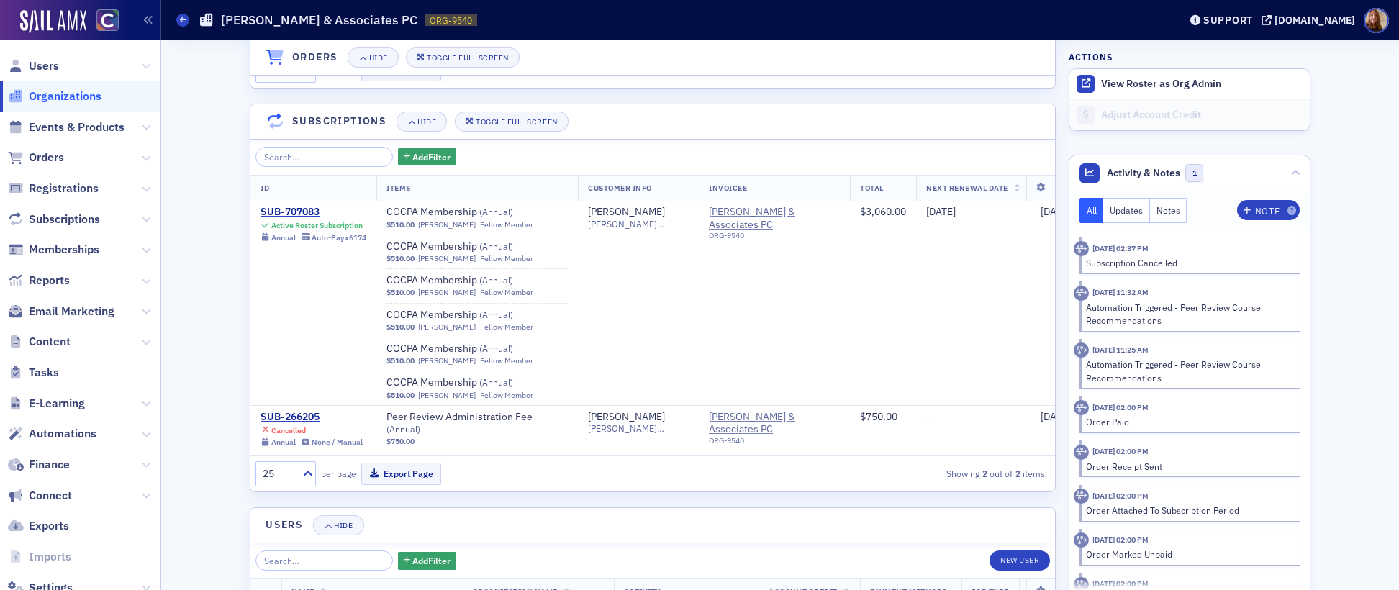
scroll to position [1382, 0]
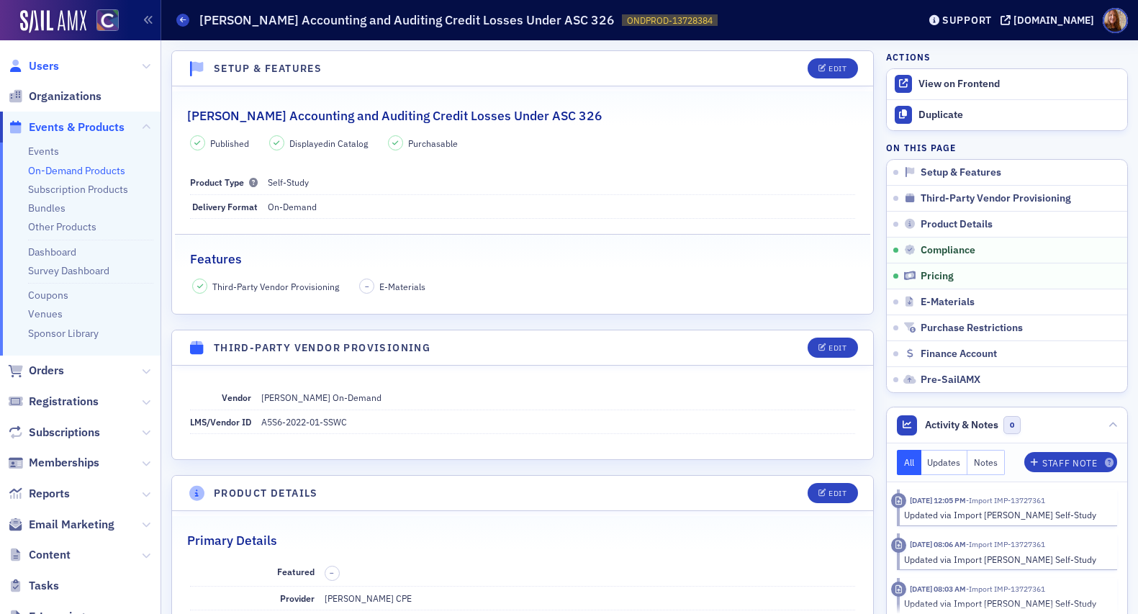
scroll to position [1187, 0]
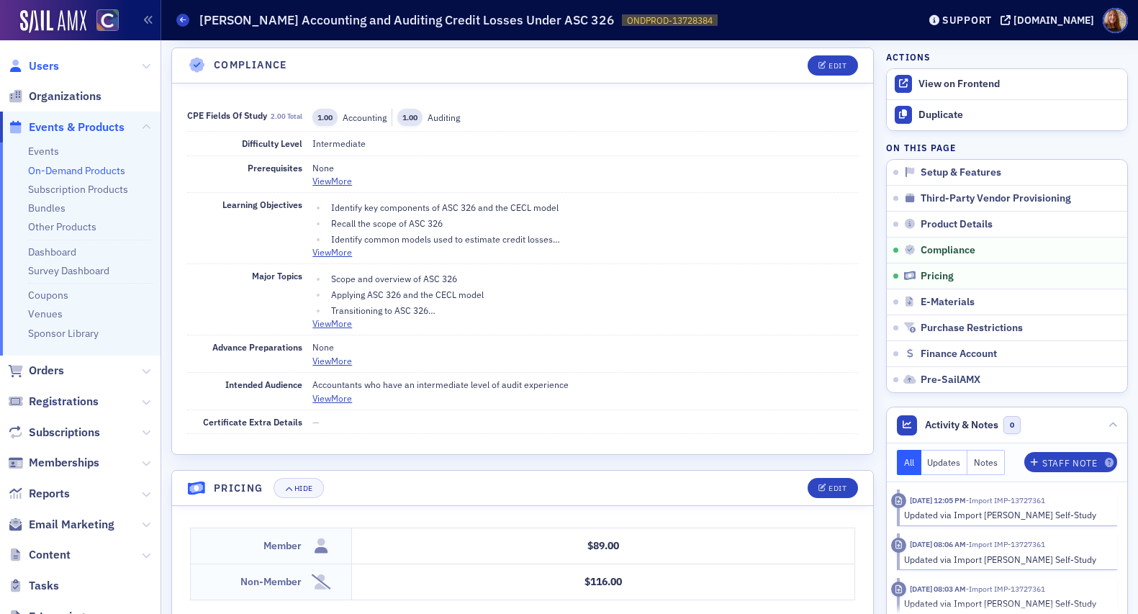
click at [53, 65] on span "Users" at bounding box center [44, 66] width 30 height 16
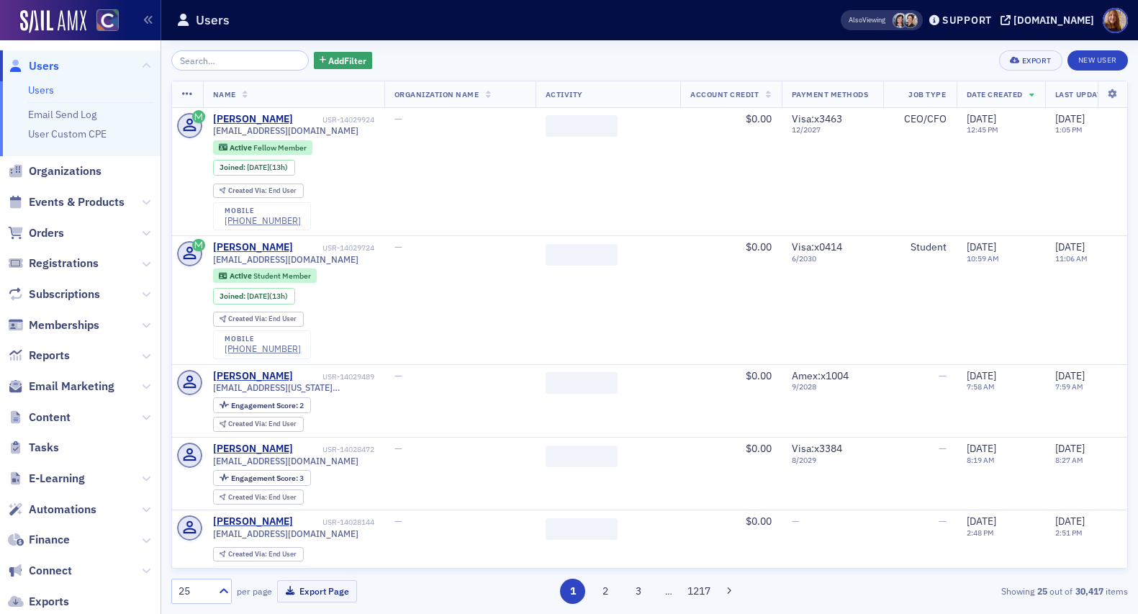
click at [223, 62] on input "search" at bounding box center [239, 60] width 137 height 20
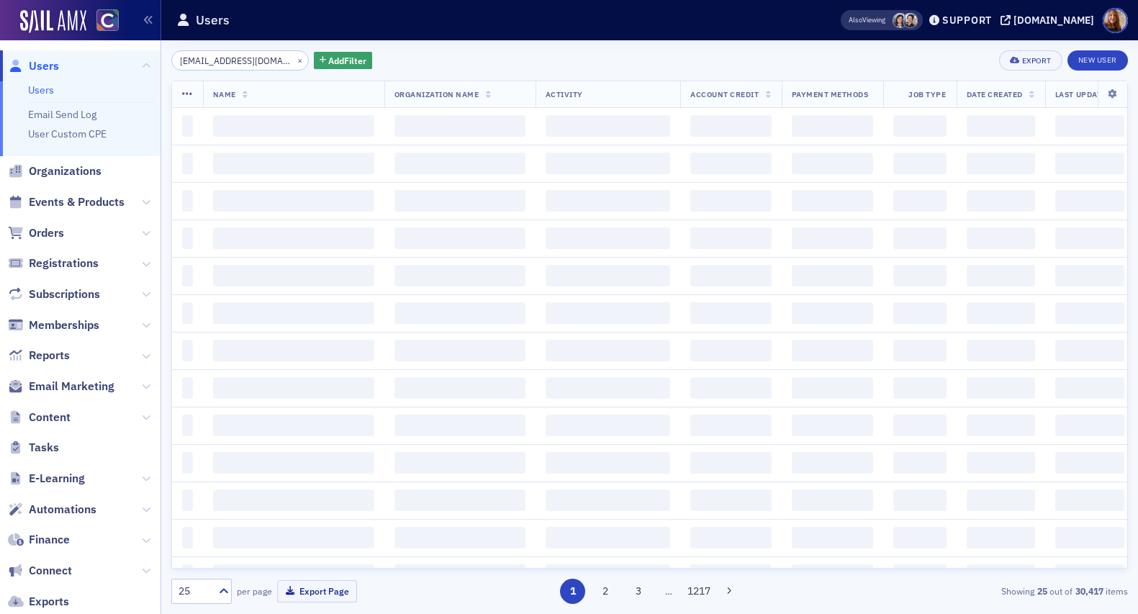
scroll to position [0, 4]
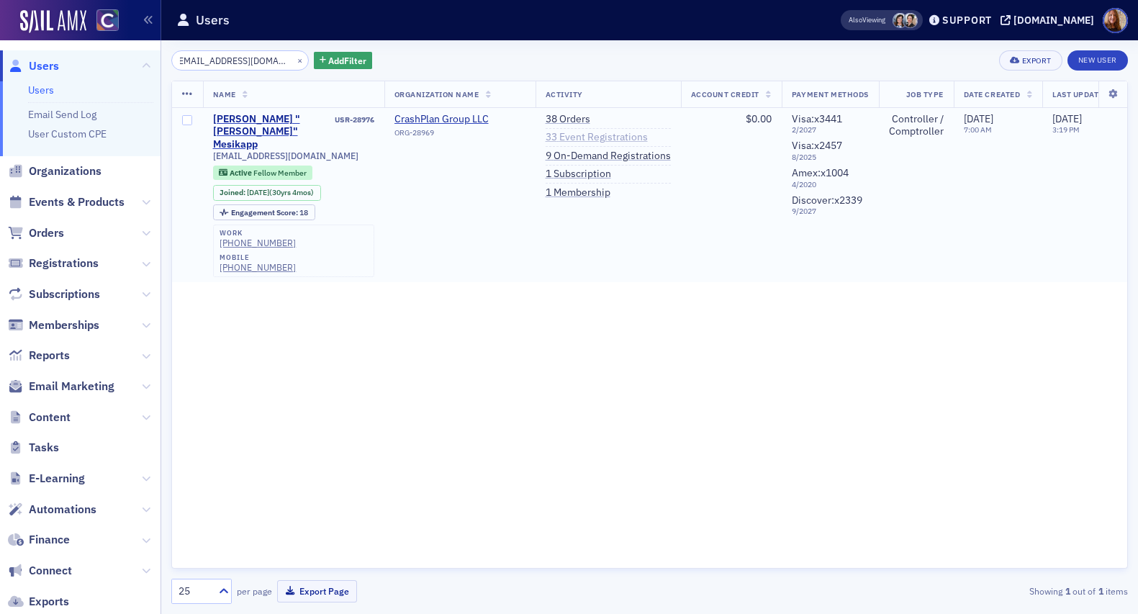
type input "[EMAIL_ADDRESS][DOMAIN_NAME]"
click at [609, 137] on link "33 Event Registrations" at bounding box center [596, 137] width 102 height 13
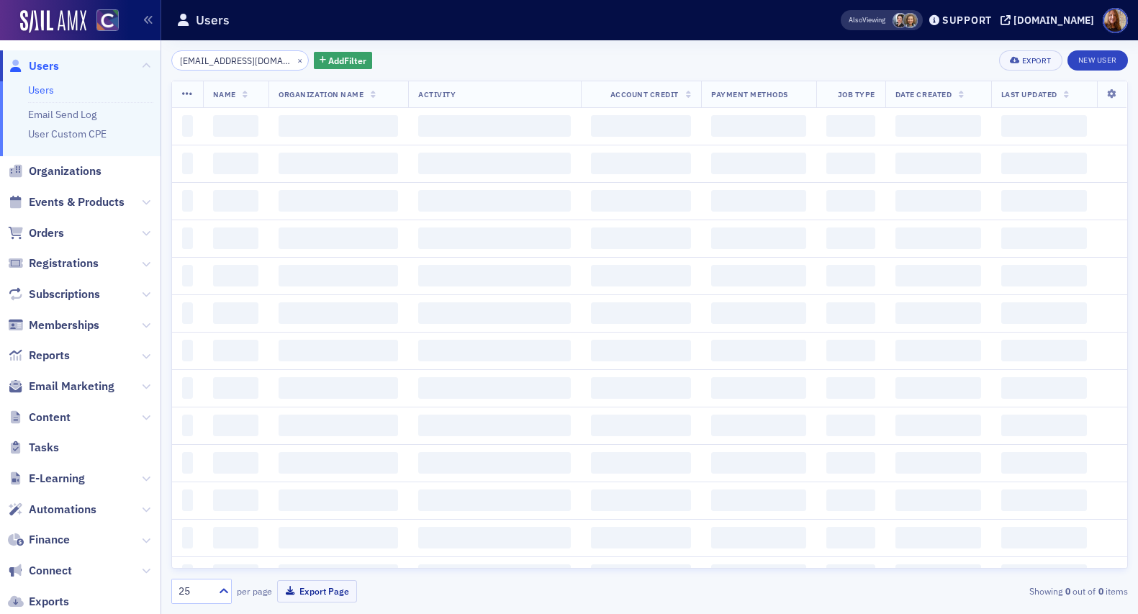
scroll to position [0, 4]
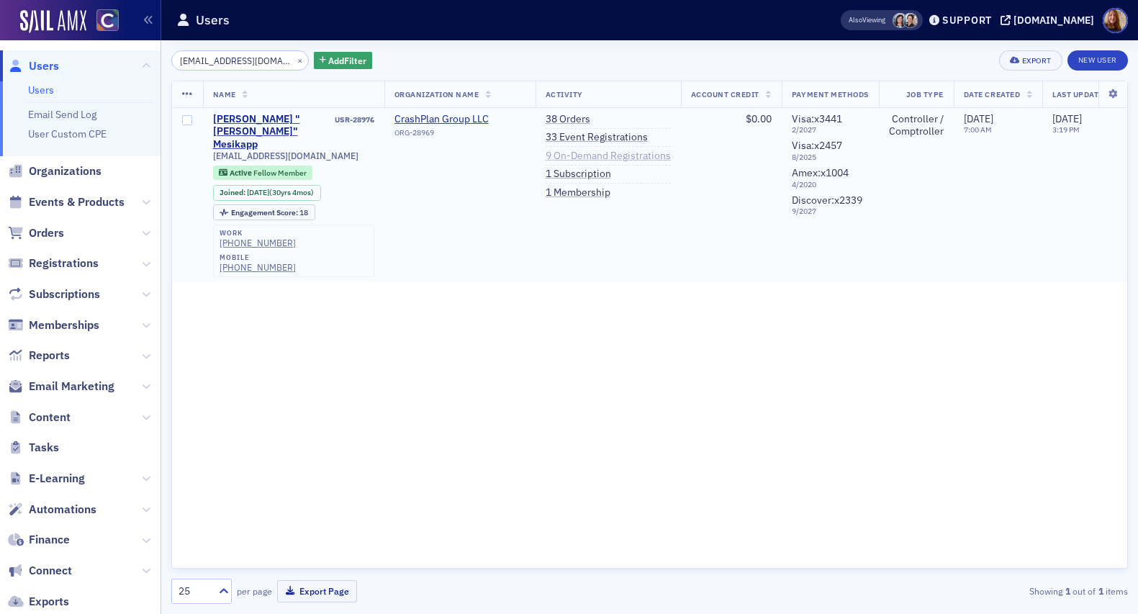
click at [634, 156] on link "9 On-Demand Registrations" at bounding box center [607, 156] width 125 height 13
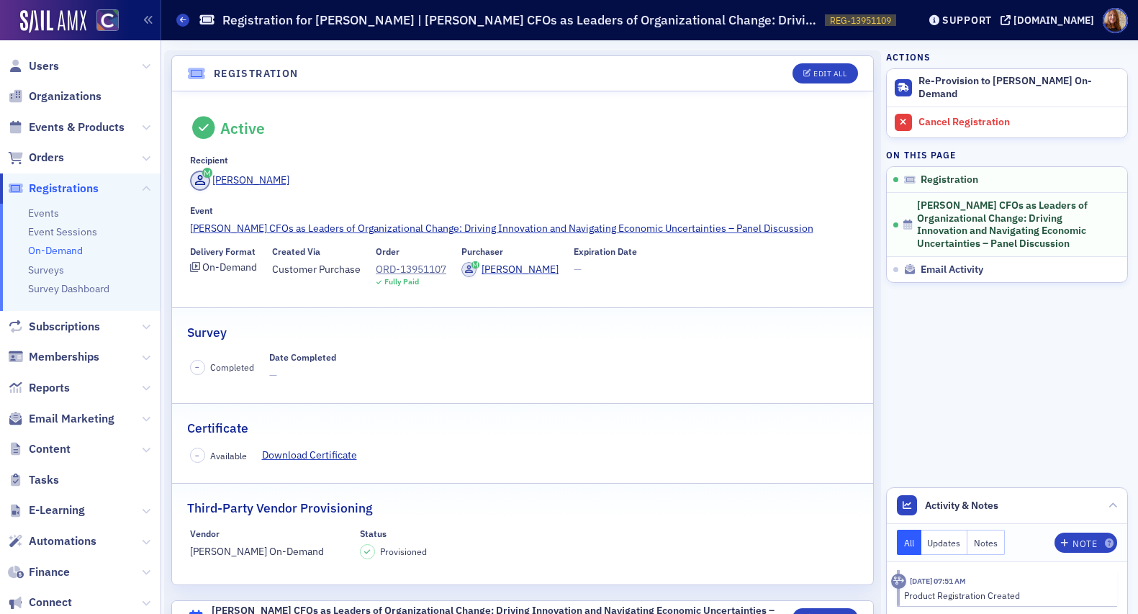
scroll to position [44, 0]
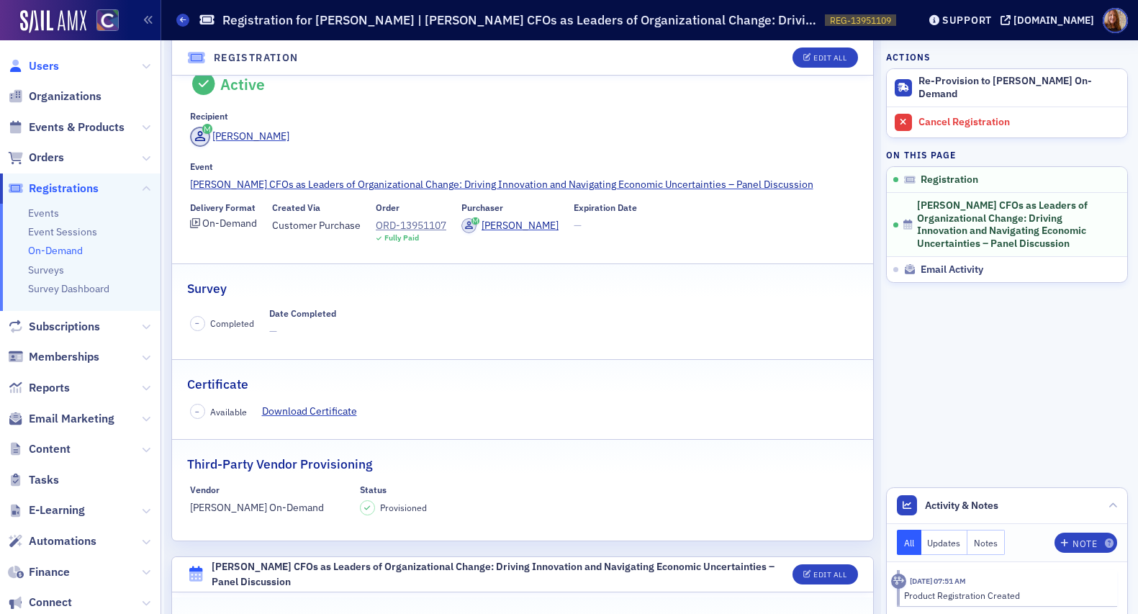
click at [49, 61] on span "Users" at bounding box center [44, 66] width 30 height 16
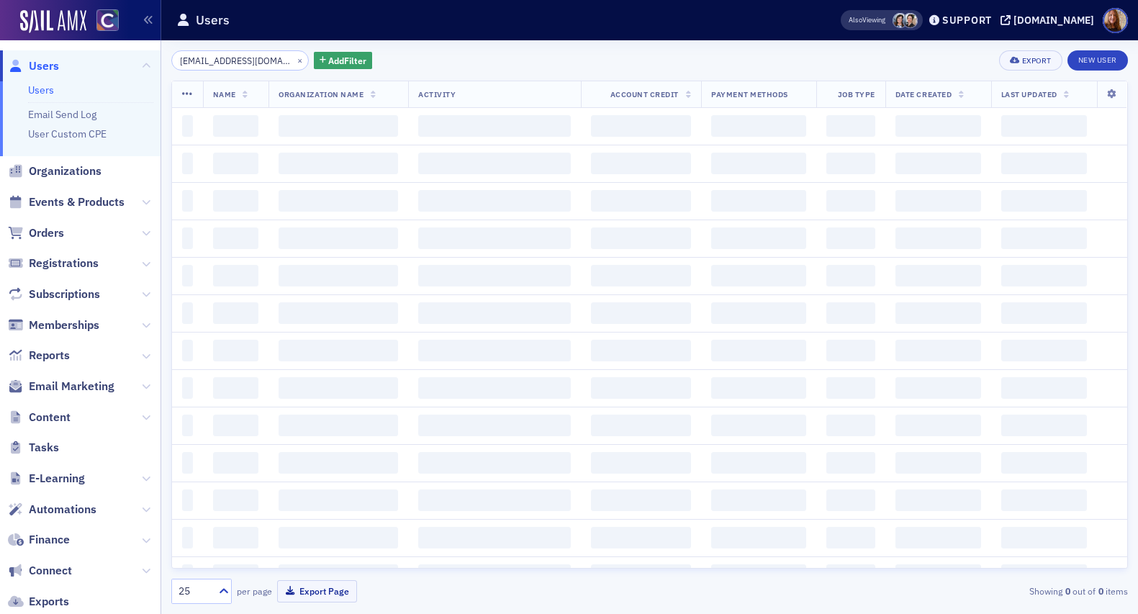
click at [240, 65] on input "[EMAIL_ADDRESS][DOMAIN_NAME]" at bounding box center [239, 60] width 137 height 20
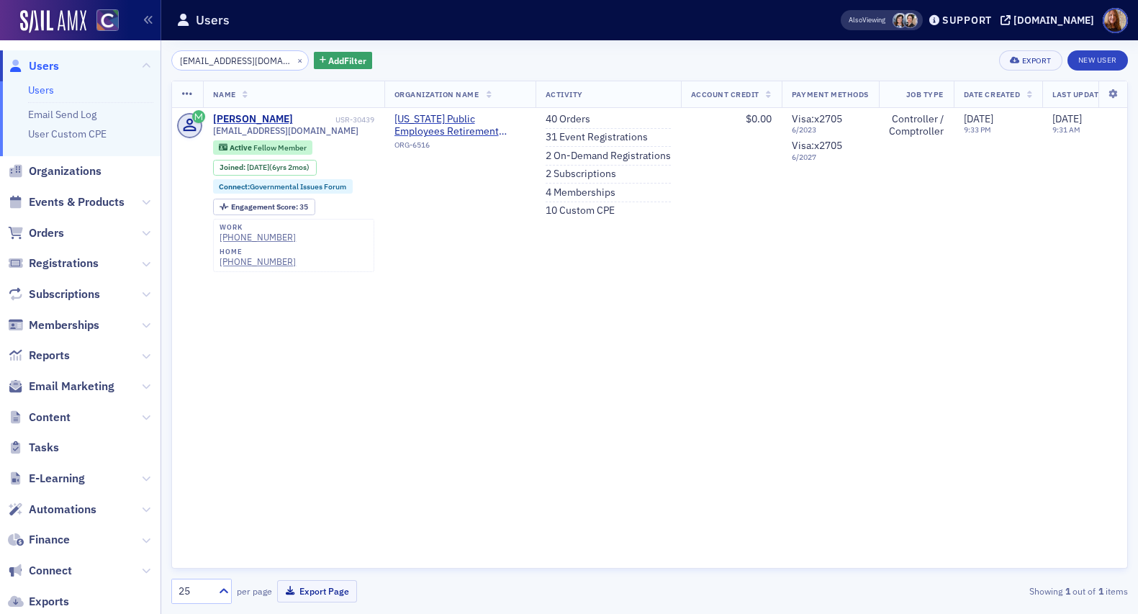
click at [240, 65] on input "[EMAIL_ADDRESS][DOMAIN_NAME]" at bounding box center [239, 60] width 137 height 20
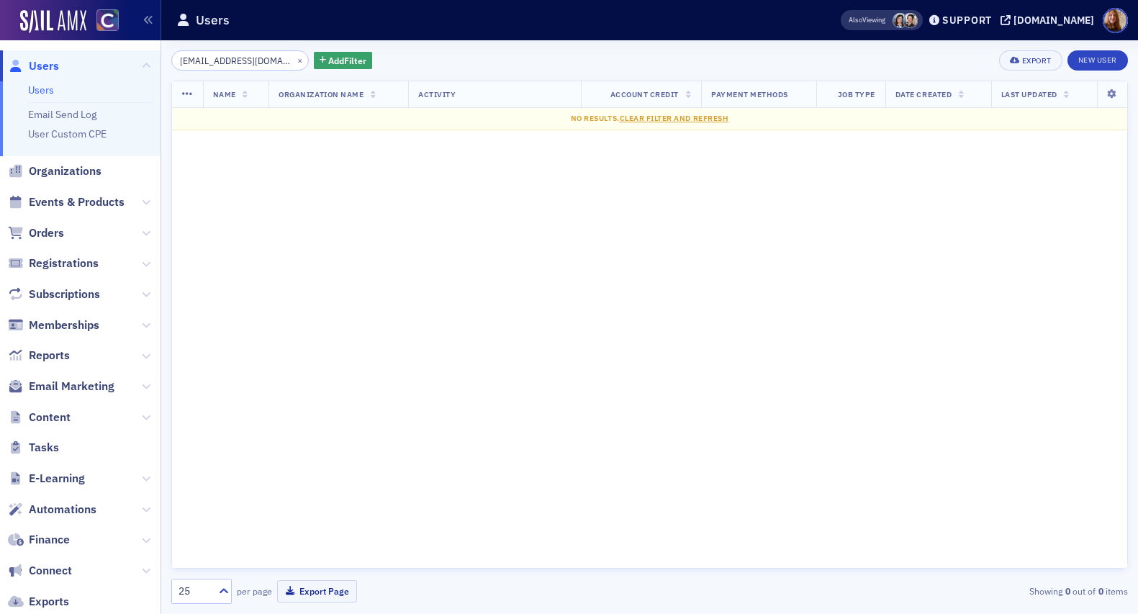
drag, startPoint x: 259, startPoint y: 62, endPoint x: 163, endPoint y: 70, distance: 96.0
click at [163, 70] on div "[EMAIL_ADDRESS][DOMAIN_NAME] × Add Filter Export New User Name Organization Nam…" at bounding box center [649, 327] width 976 height 574
type input "[EMAIL_ADDRESS][DOMAIN_NAME]"
click at [294, 63] on button "×" at bounding box center [300, 59] width 13 height 13
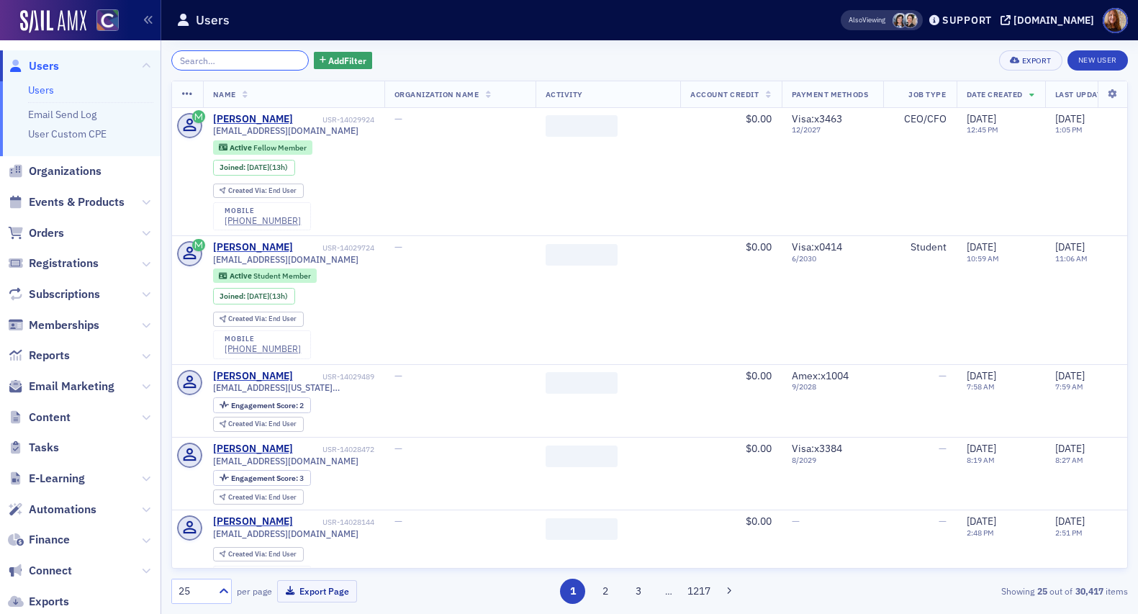
paste input "[EMAIL_ADDRESS][DOMAIN_NAME]"
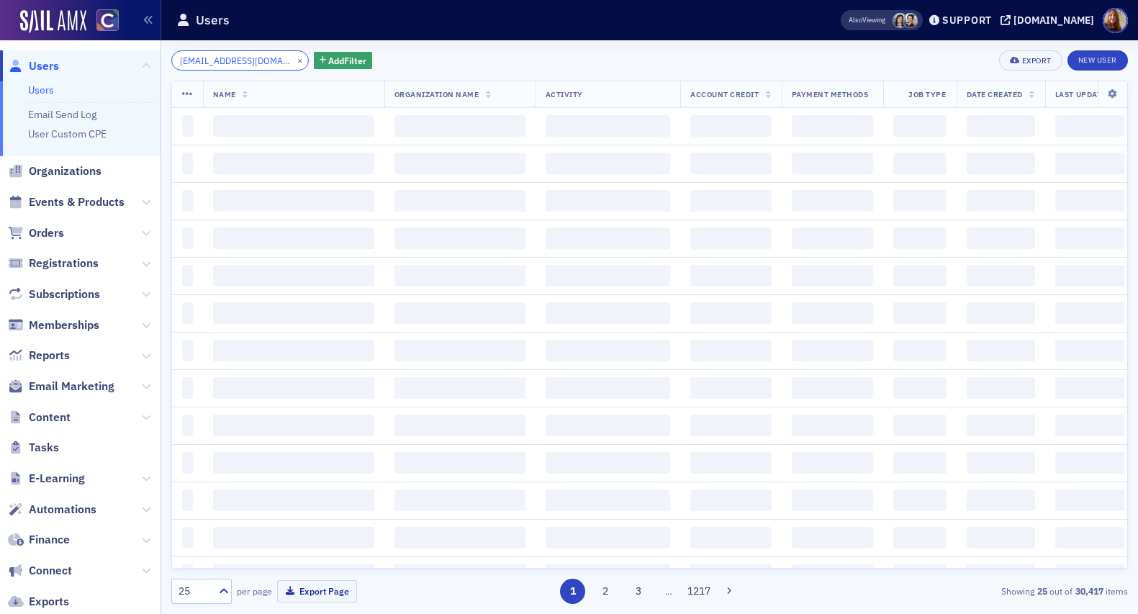
scroll to position [0, 8]
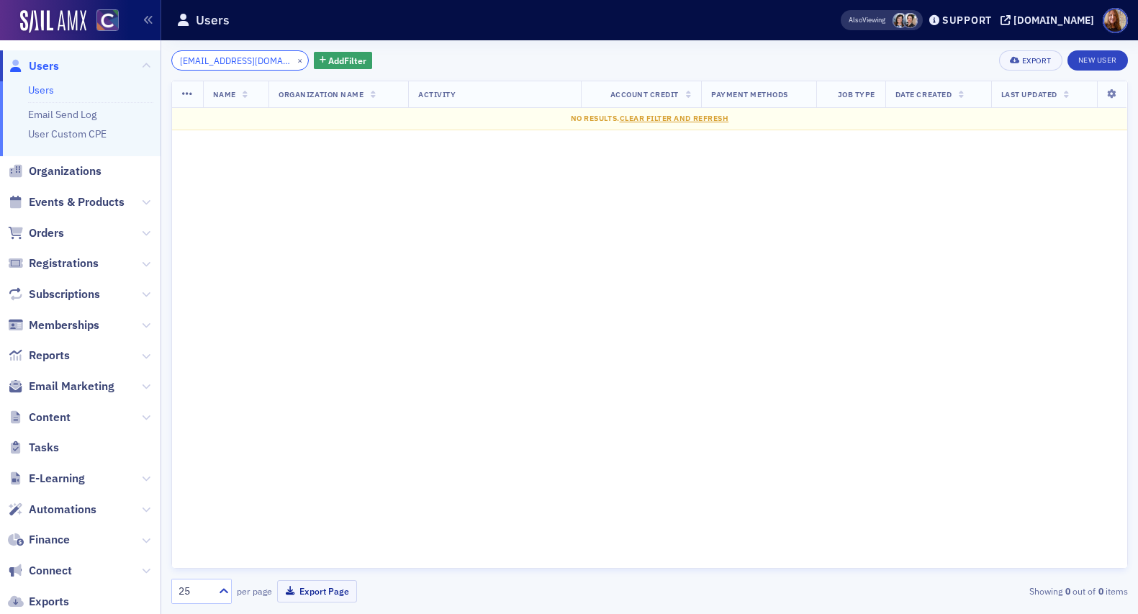
drag, startPoint x: 255, startPoint y: 58, endPoint x: 166, endPoint y: 60, distance: 89.3
click at [166, 60] on div "[EMAIL_ADDRESS][DOMAIN_NAME] × Add Filter Export New User Name Organization Nam…" at bounding box center [649, 327] width 976 height 574
click at [268, 63] on input "[EMAIL_ADDRESS][DOMAIN_NAME]" at bounding box center [239, 60] width 137 height 20
click at [185, 65] on input "cbattraw@kcmdenver" at bounding box center [239, 60] width 137 height 20
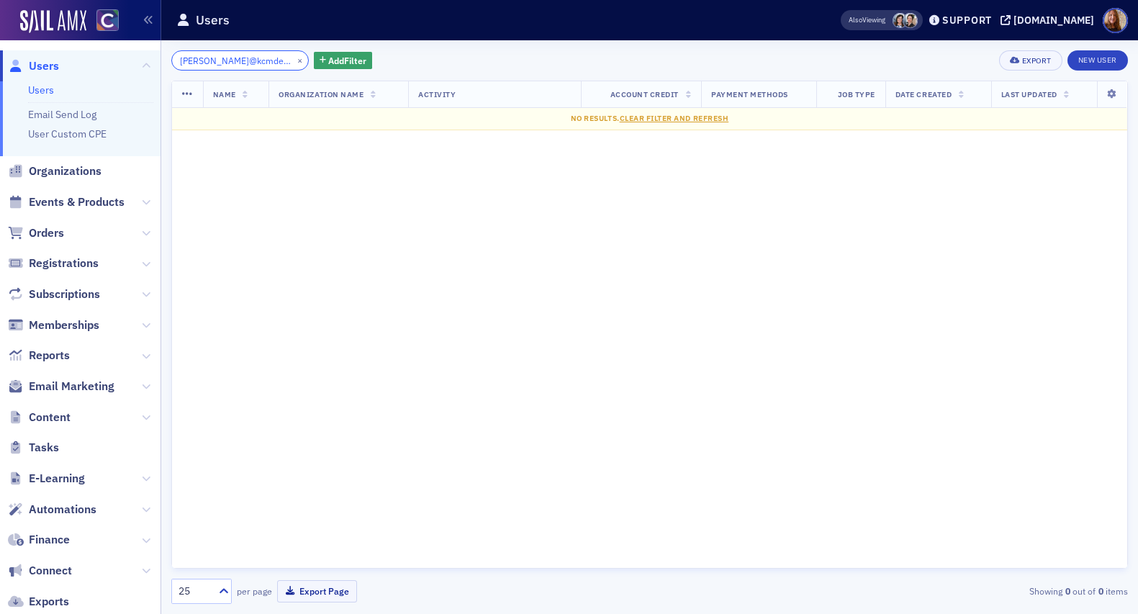
click at [210, 63] on input "[PERSON_NAME]@kcmdenver" at bounding box center [239, 60] width 137 height 20
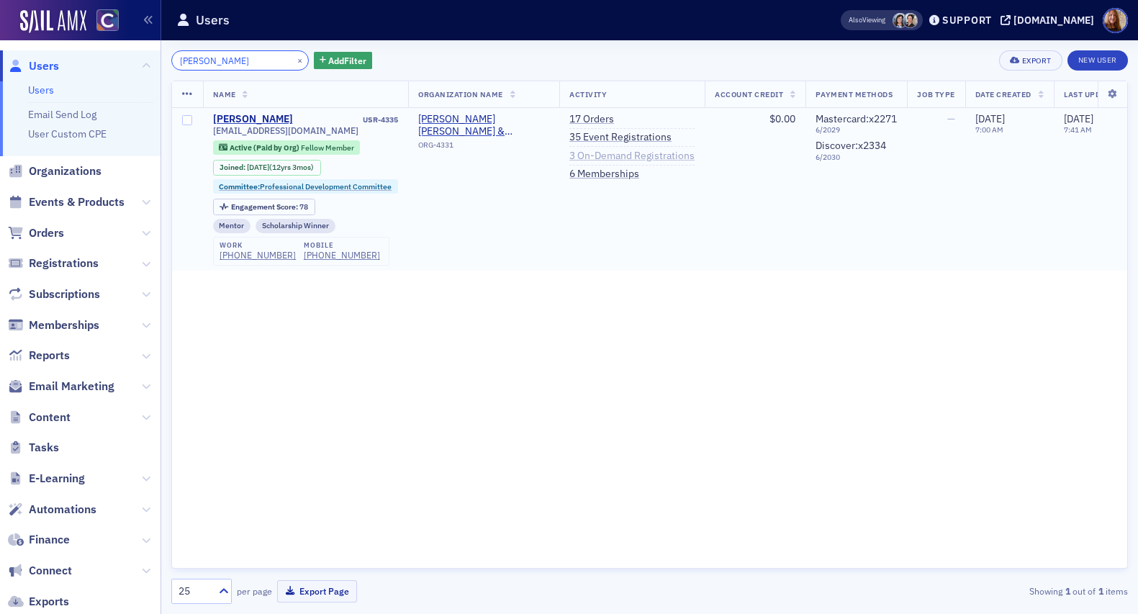
type input "[PERSON_NAME]"
click at [620, 153] on link "3 On-Demand Registrations" at bounding box center [631, 156] width 125 height 13
click at [191, 61] on input "[PERSON_NAME]" at bounding box center [239, 60] width 137 height 20
paste input "[PERSON_NAME][EMAIL_ADDRESS][DOMAIN_NAME]"
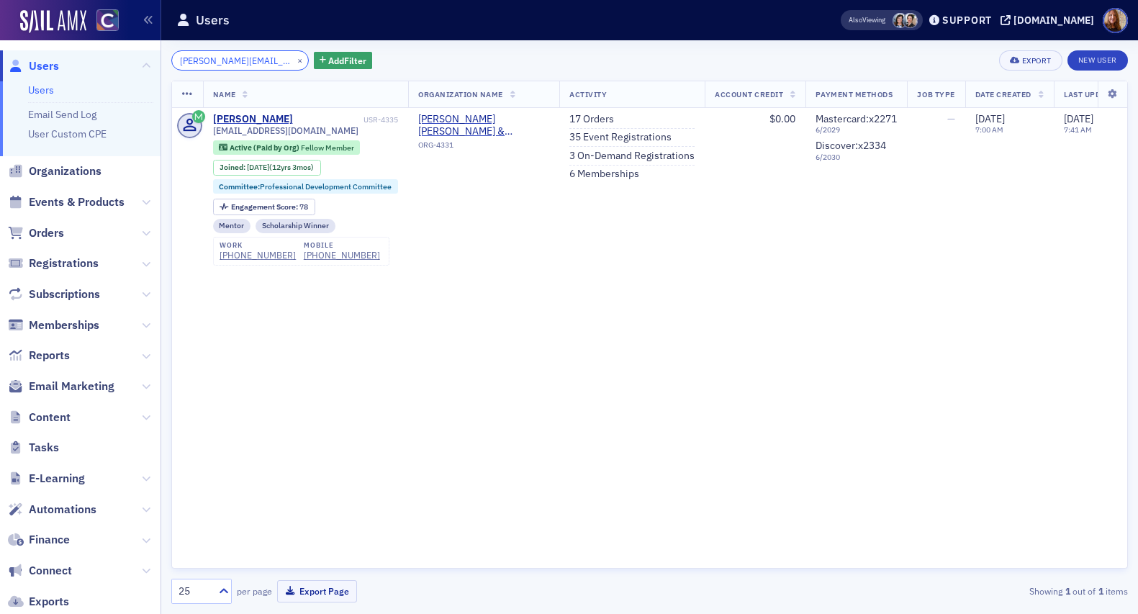
scroll to position [0, 5]
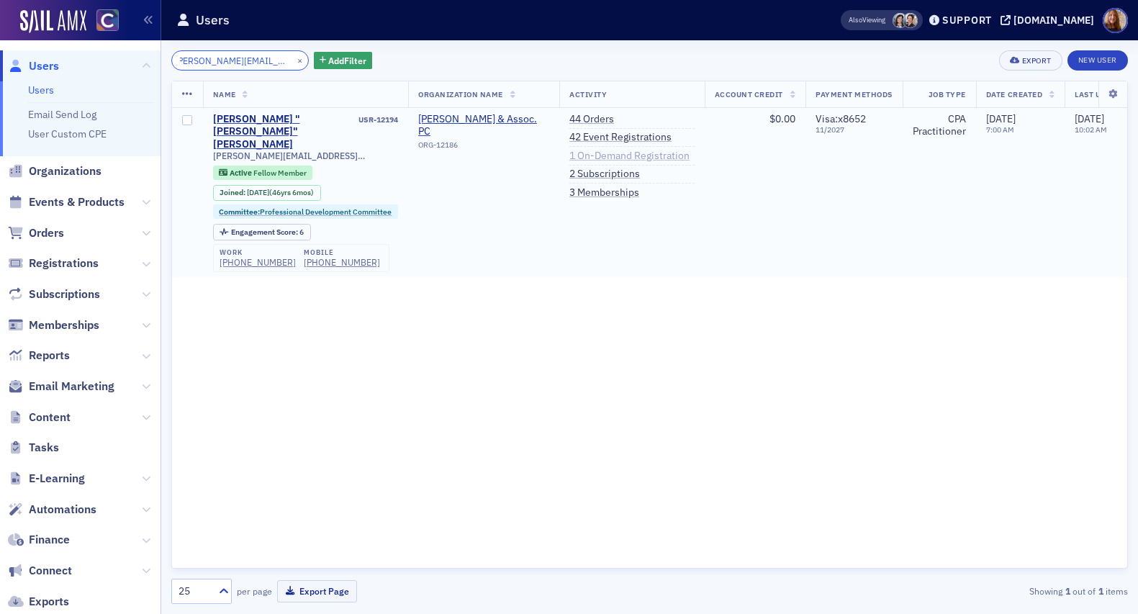
type input "[PERSON_NAME][EMAIL_ADDRESS][DOMAIN_NAME]"
click at [633, 157] on link "1 On-Demand Registration" at bounding box center [629, 156] width 120 height 13
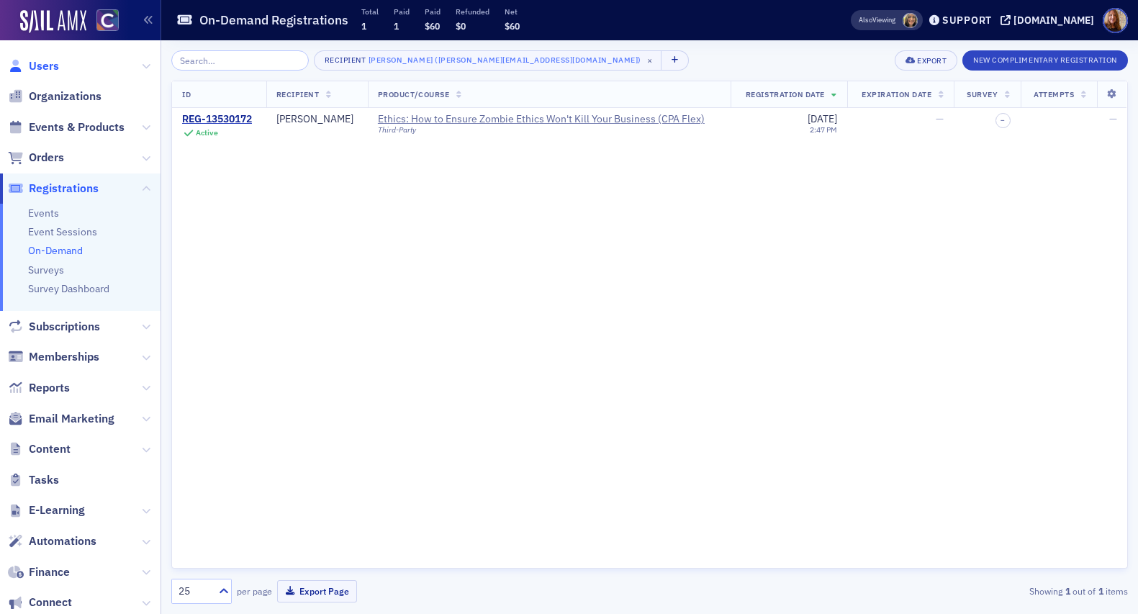
click at [49, 73] on span "Users" at bounding box center [80, 65] width 160 height 31
click at [43, 64] on span "Users" at bounding box center [44, 66] width 30 height 16
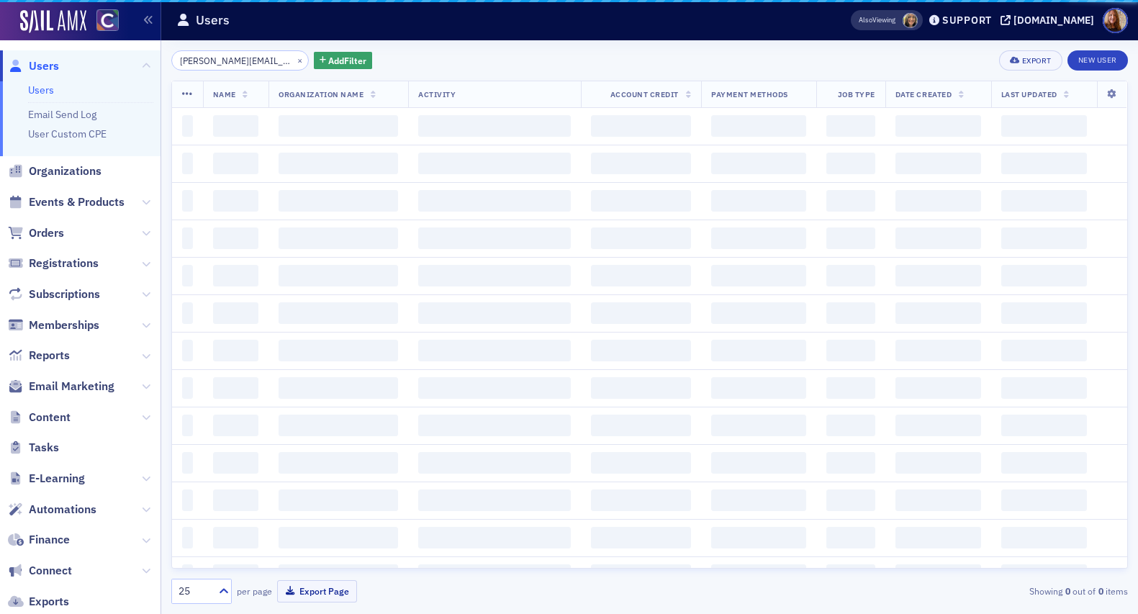
scroll to position [0, 5]
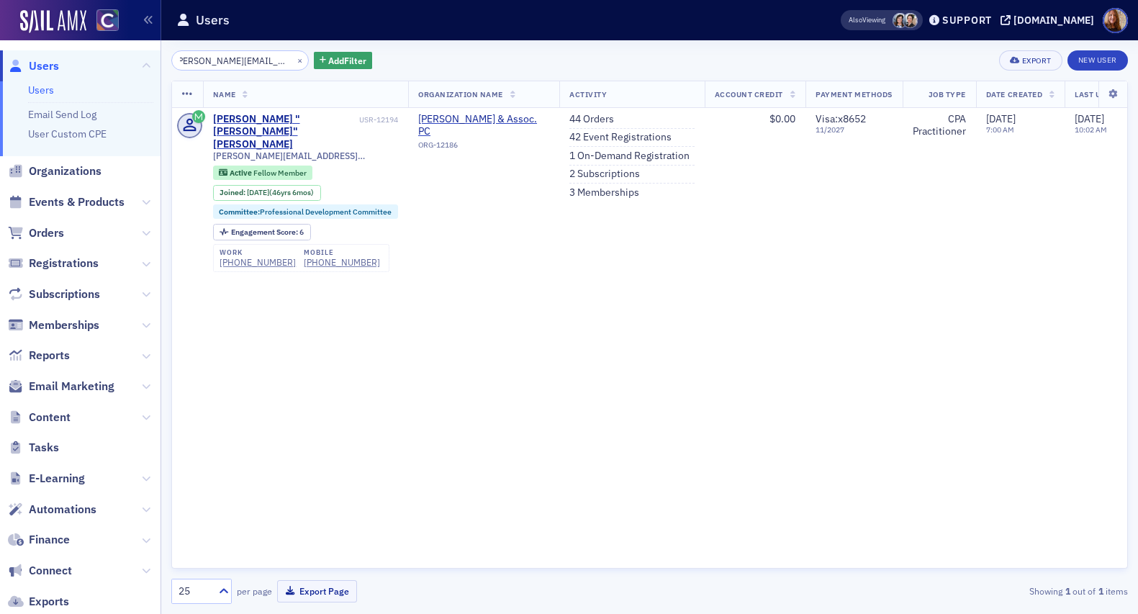
click at [213, 57] on input "[PERSON_NAME][EMAIL_ADDRESS][DOMAIN_NAME]" at bounding box center [239, 60] width 137 height 20
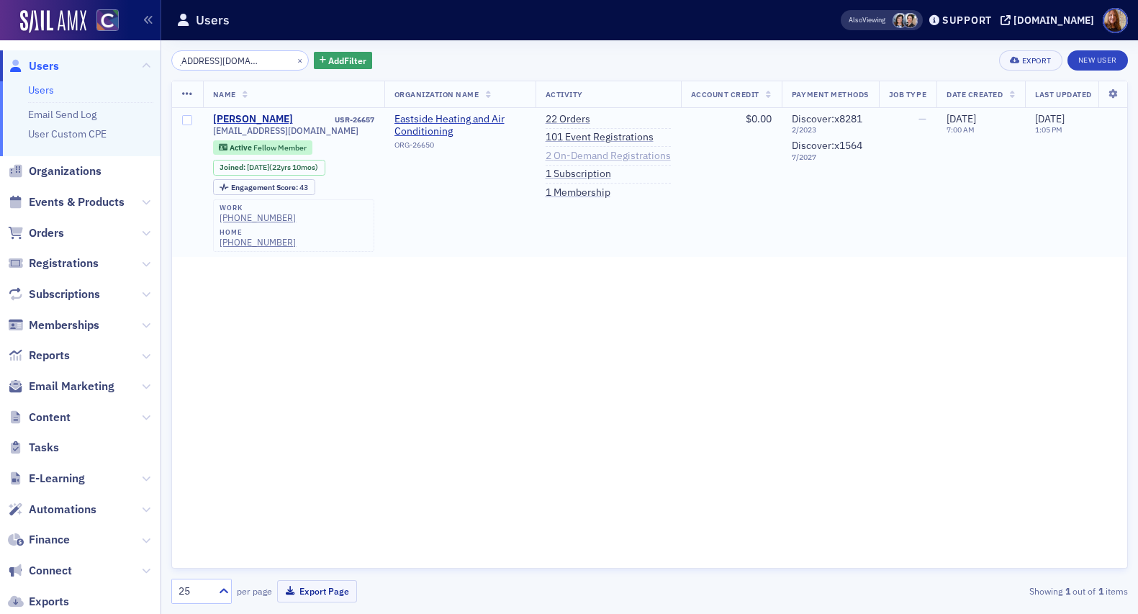
type input "[EMAIL_ADDRESS][DOMAIN_NAME]"
click at [619, 157] on link "2 On-Demand Registrations" at bounding box center [607, 156] width 125 height 13
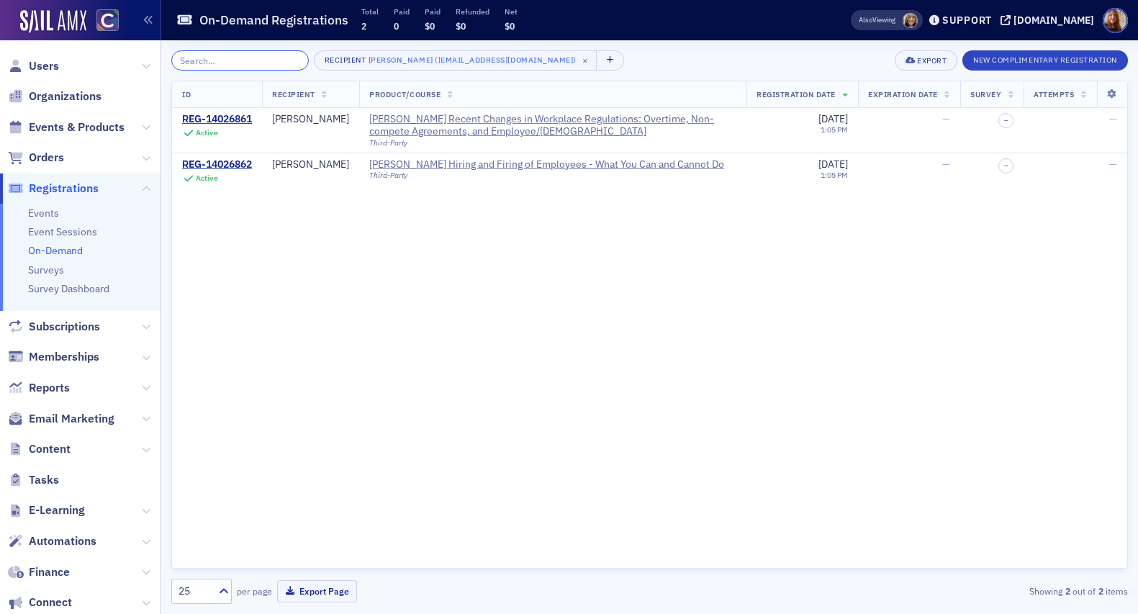
click at [191, 59] on input "search" at bounding box center [239, 60] width 137 height 20
click at [38, 65] on span "Users" at bounding box center [44, 66] width 30 height 16
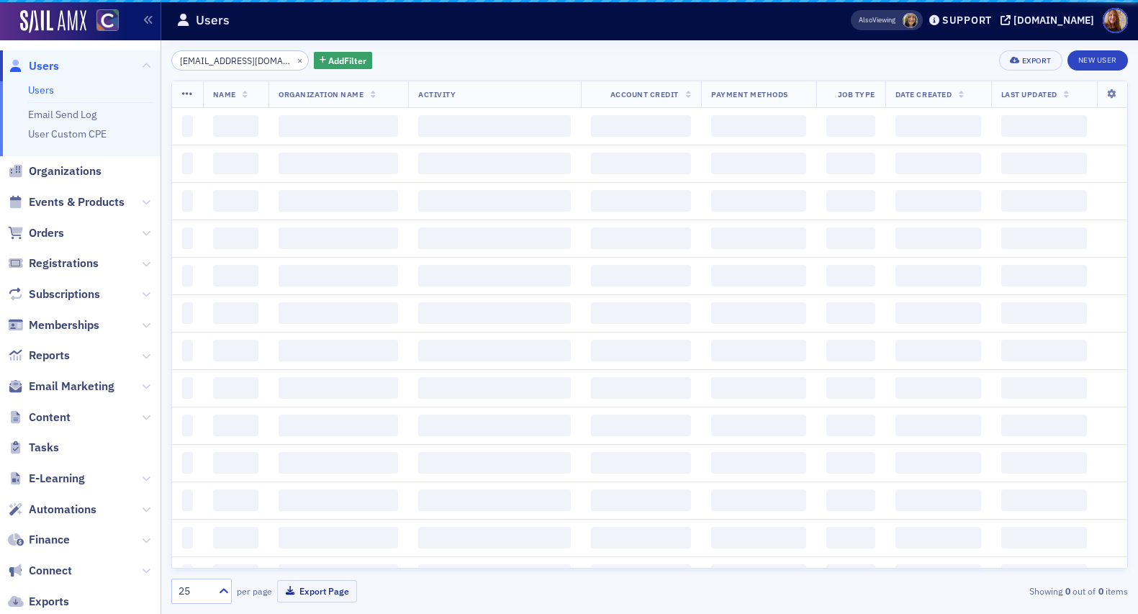
scroll to position [0, 33]
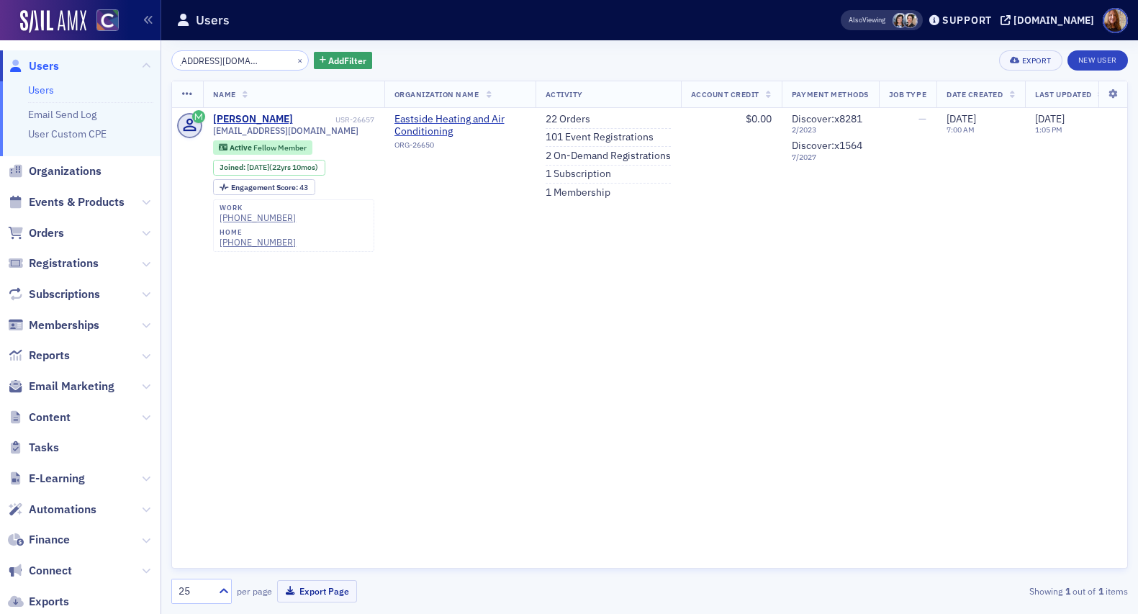
click at [214, 60] on input "[EMAIL_ADDRESS][DOMAIN_NAME]" at bounding box center [239, 60] width 137 height 20
click at [622, 158] on link "2 On-Demand Registrations" at bounding box center [607, 156] width 125 height 13
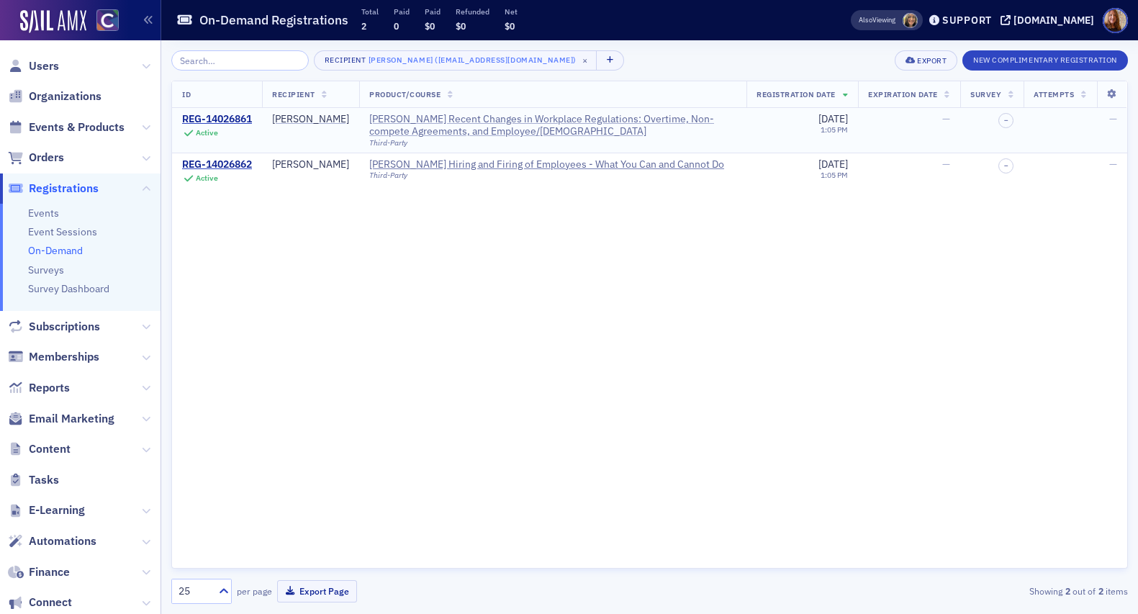
click at [403, 117] on div "[PERSON_NAME] Recent Changes in Workplace Regulations: Overtime, Non-compete Ag…" at bounding box center [552, 125] width 367 height 25
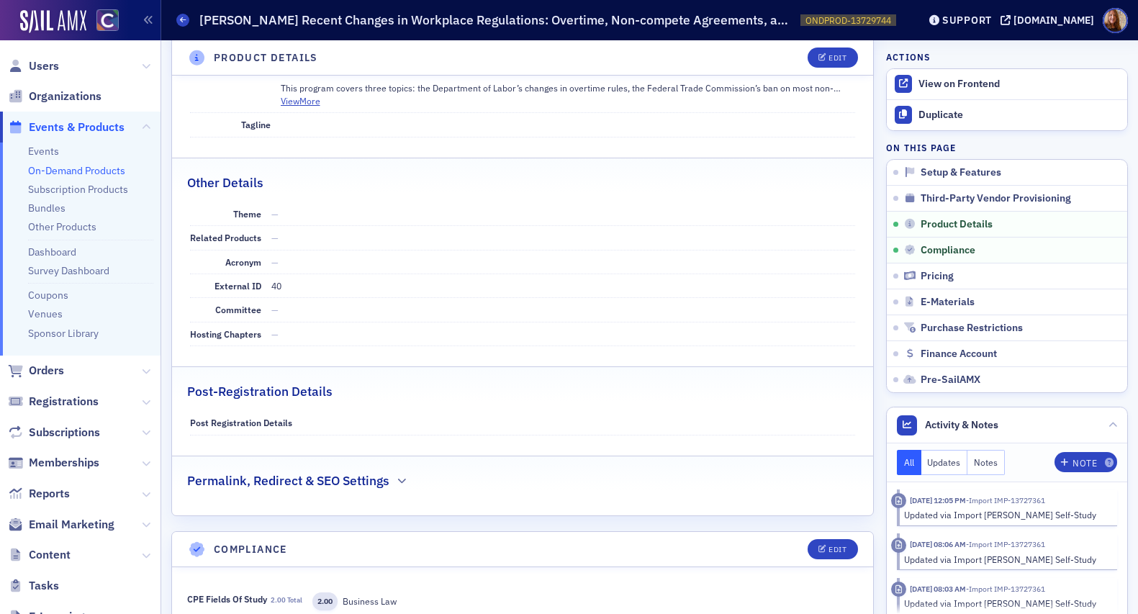
scroll to position [337, 0]
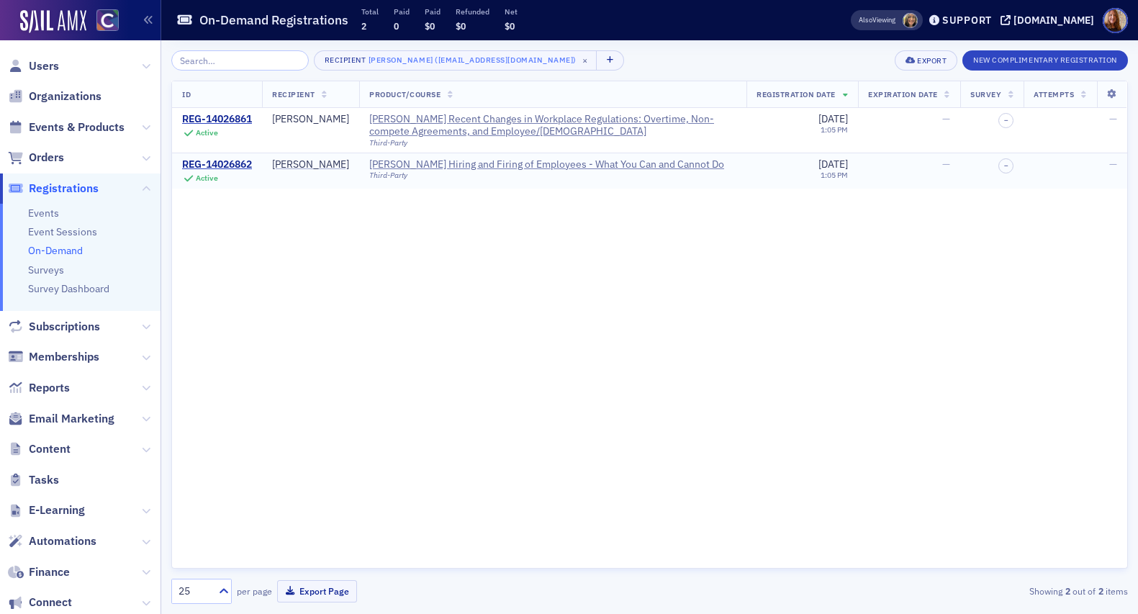
click at [466, 173] on div "Third-Party" at bounding box center [546, 175] width 355 height 9
click at [426, 162] on div "[PERSON_NAME] Hiring and Firing of Employees - What You Can and Cannot Do" at bounding box center [546, 164] width 355 height 13
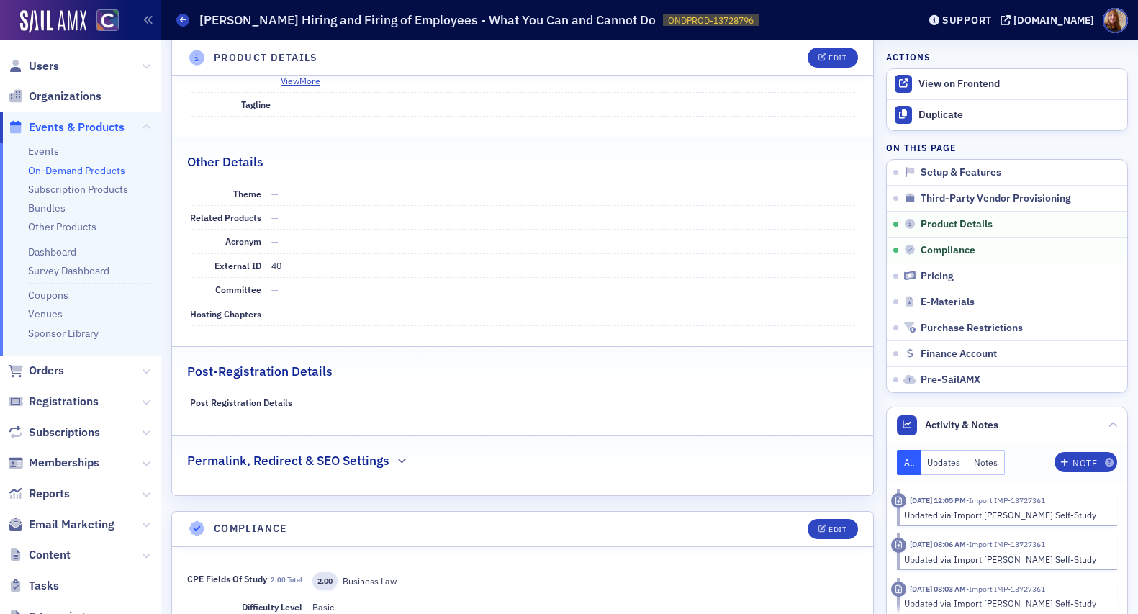
scroll to position [14, 0]
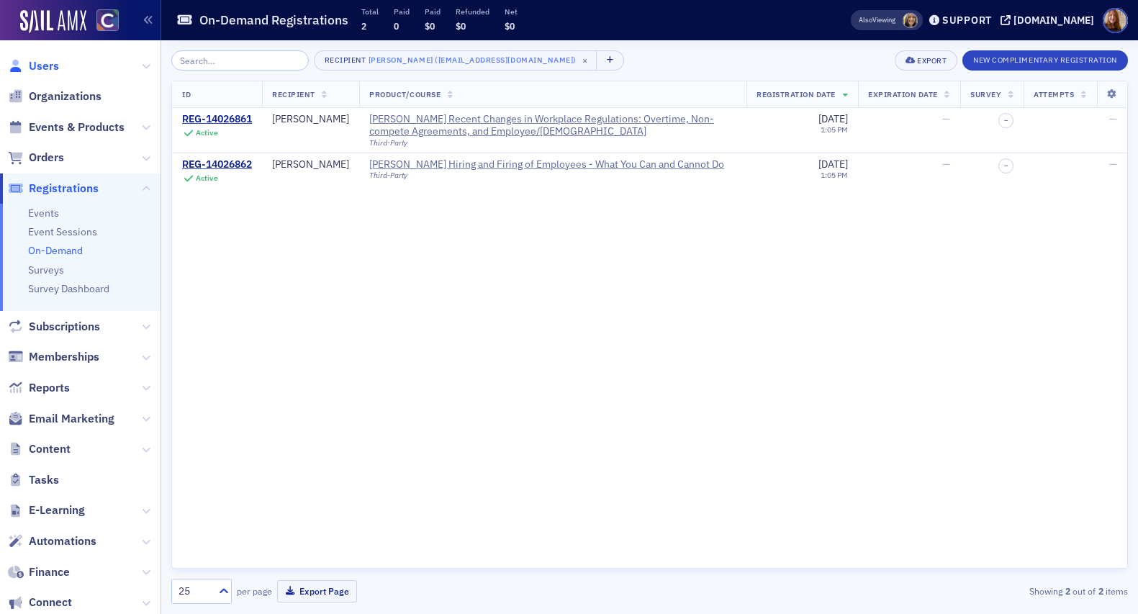
click at [47, 68] on span "Users" at bounding box center [44, 66] width 30 height 16
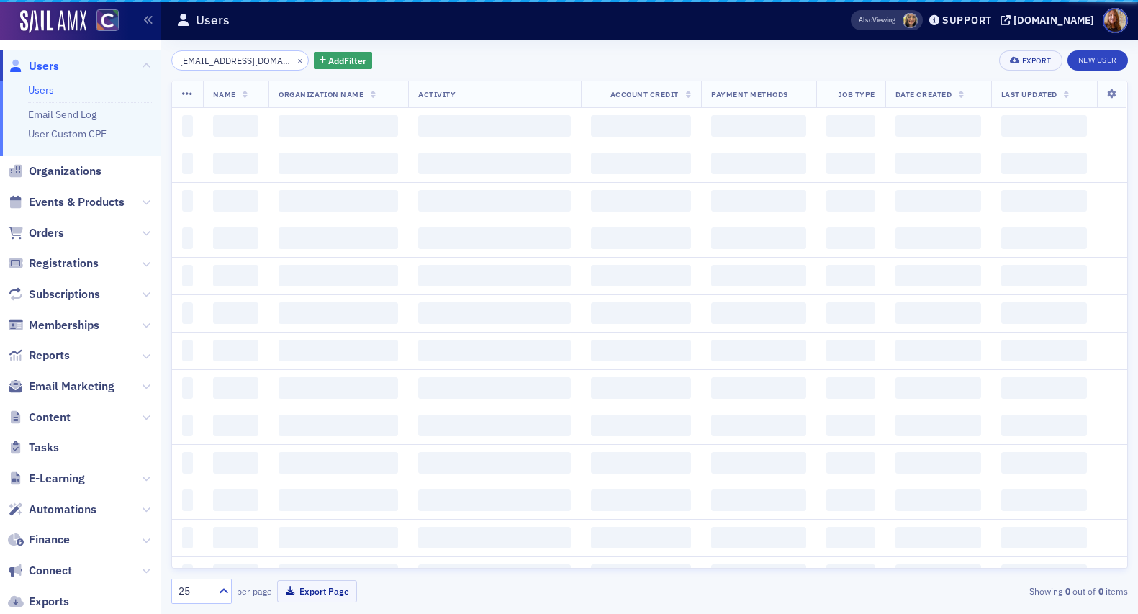
scroll to position [0, 33]
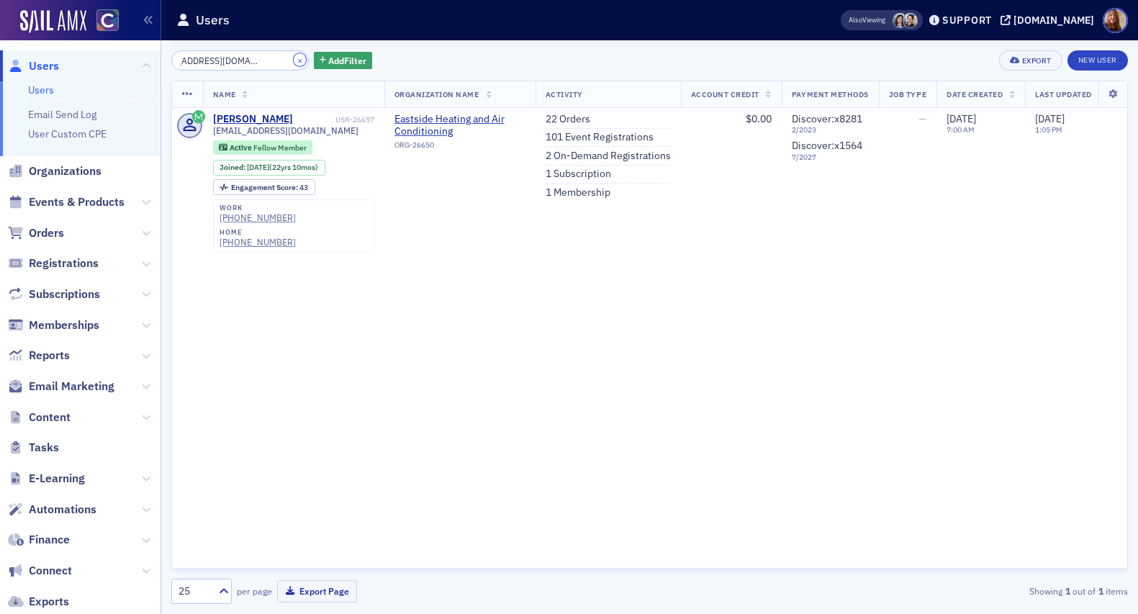
click at [294, 62] on button "×" at bounding box center [300, 59] width 13 height 13
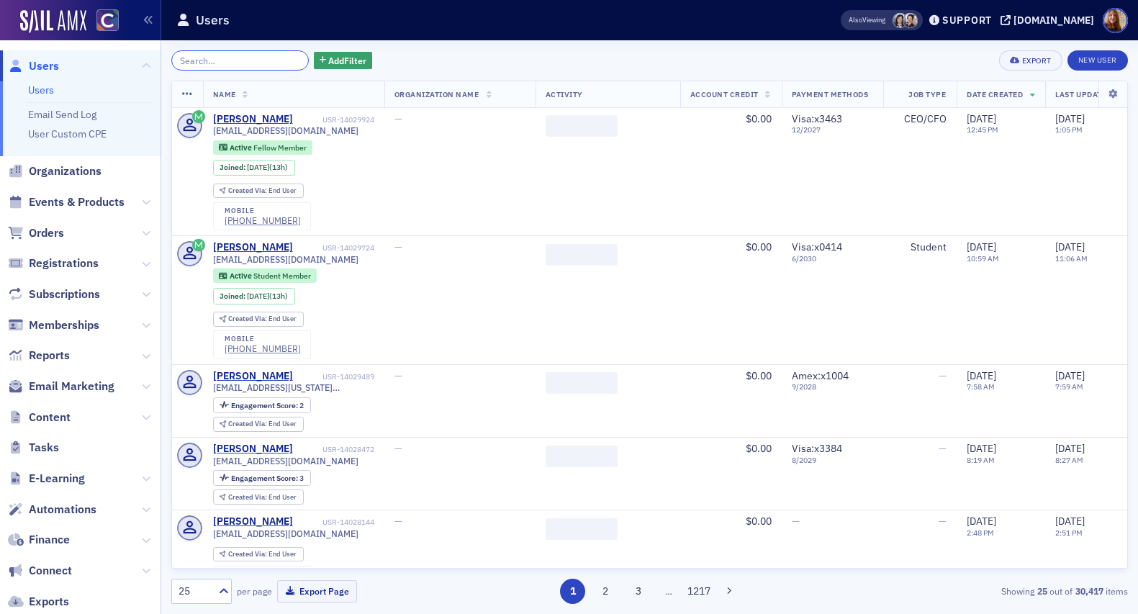
click at [205, 61] on input "search" at bounding box center [239, 60] width 137 height 20
paste input "[EMAIL_ADDRESS][DOMAIN_NAME]"
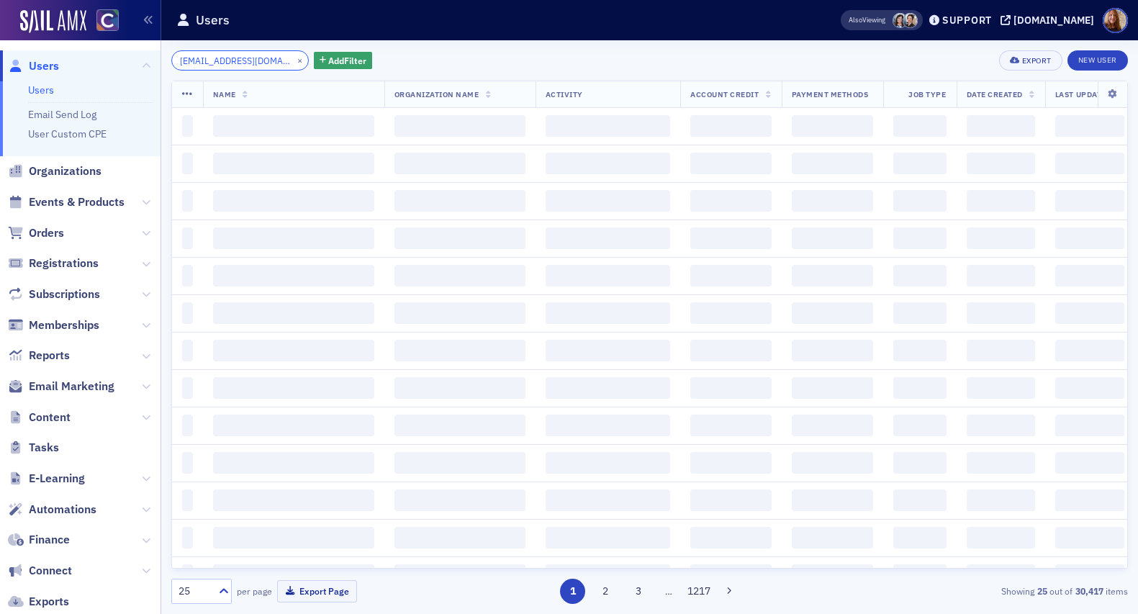
scroll to position [0, 30]
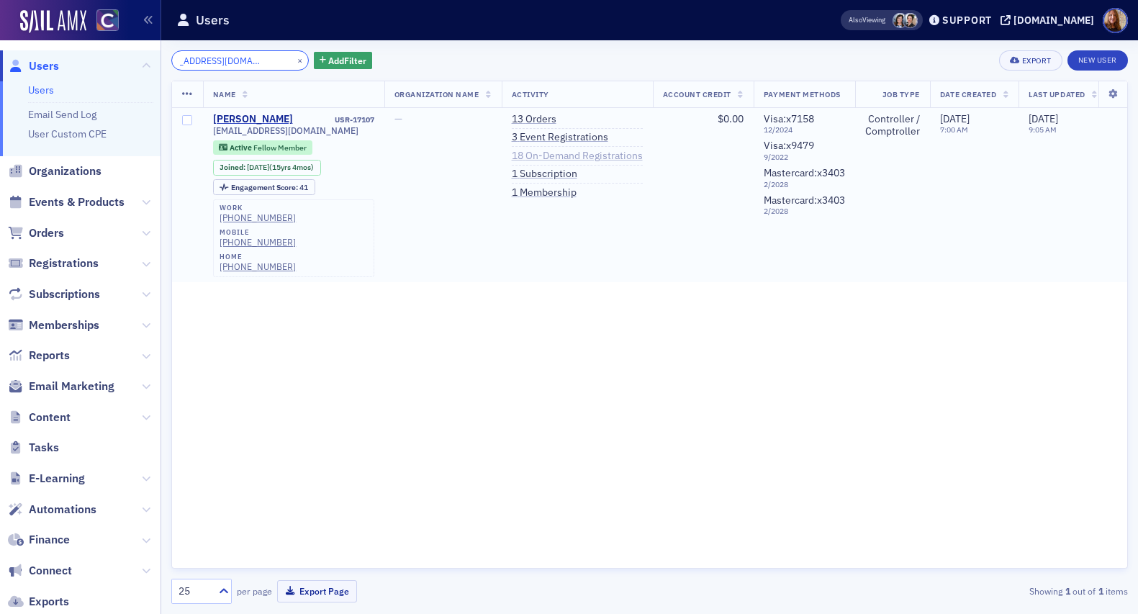
type input "[EMAIL_ADDRESS][DOMAIN_NAME]"
click at [594, 160] on link "18 On-Demand Registrations" at bounding box center [577, 156] width 131 height 13
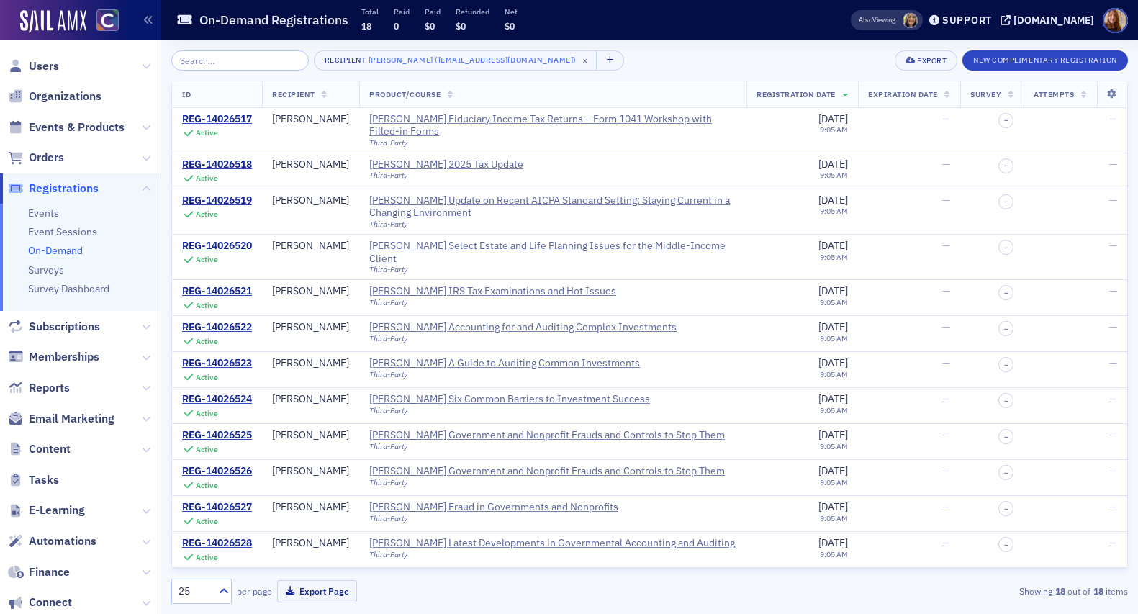
click at [727, 53] on div "Recipient [PERSON_NAME] ([EMAIL_ADDRESS][DOMAIN_NAME]) × Export New Complimenta…" at bounding box center [649, 60] width 956 height 20
